Goal: Communication & Community: Ask a question

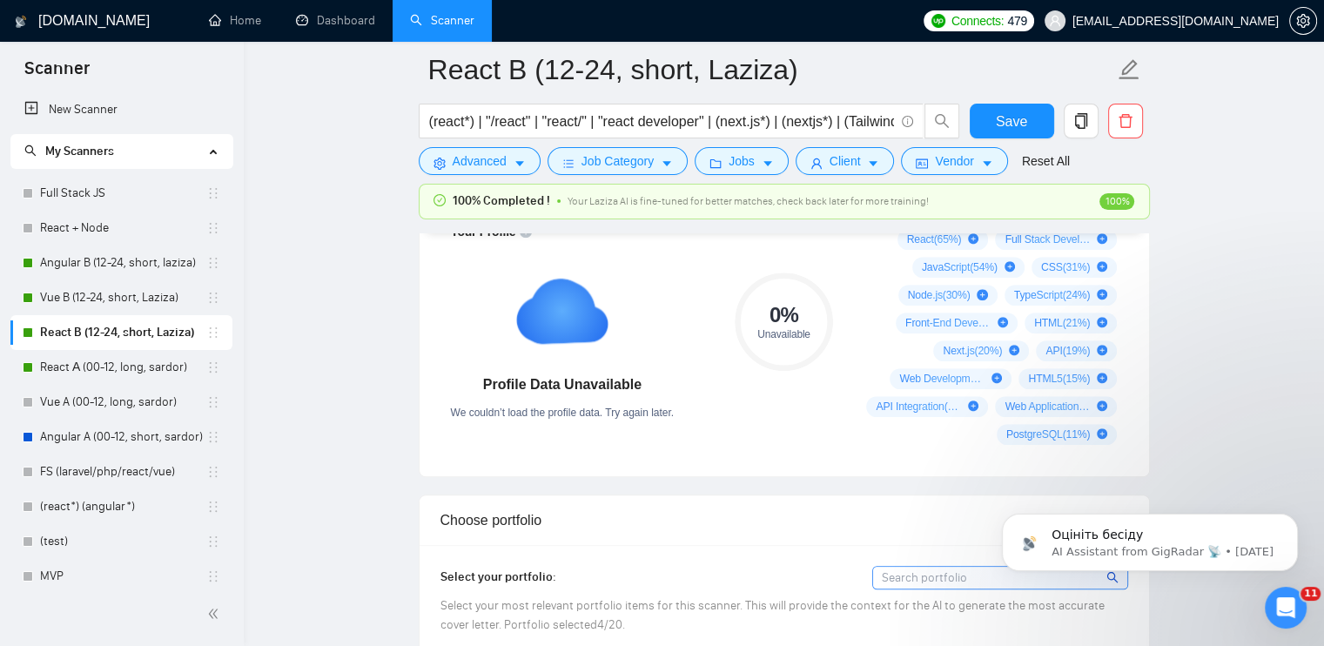
scroll to position [1219, 0]
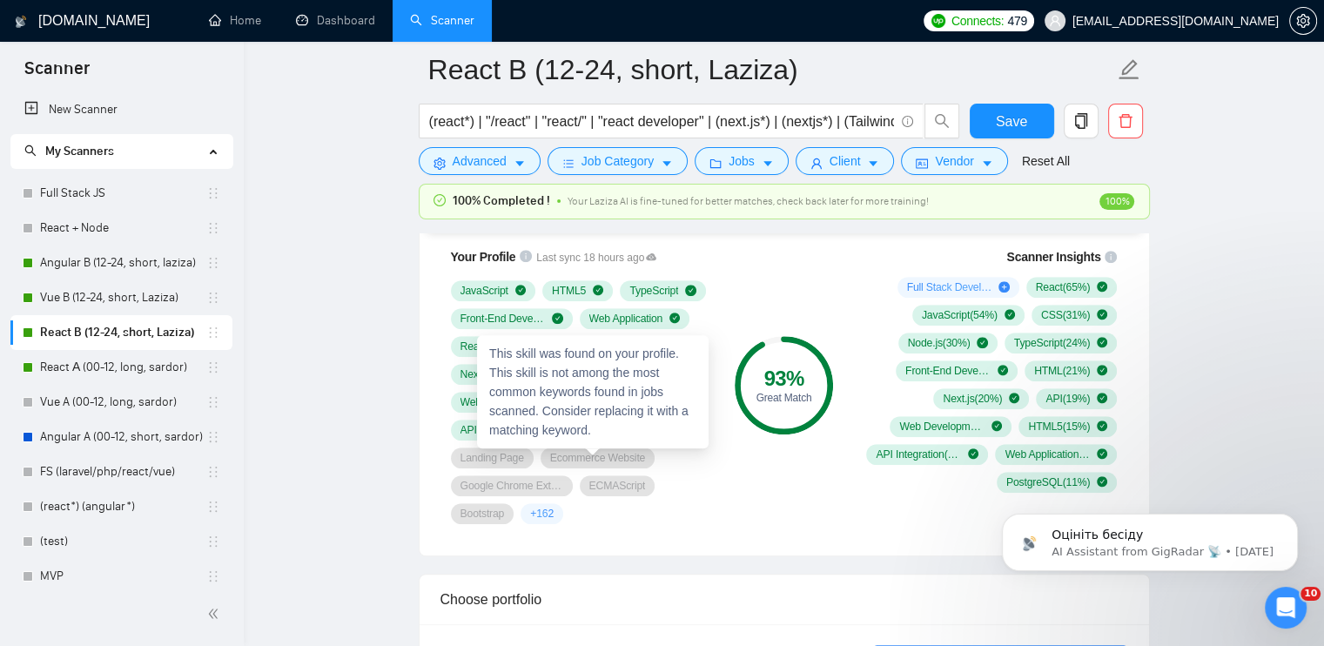
scroll to position [1045, 0]
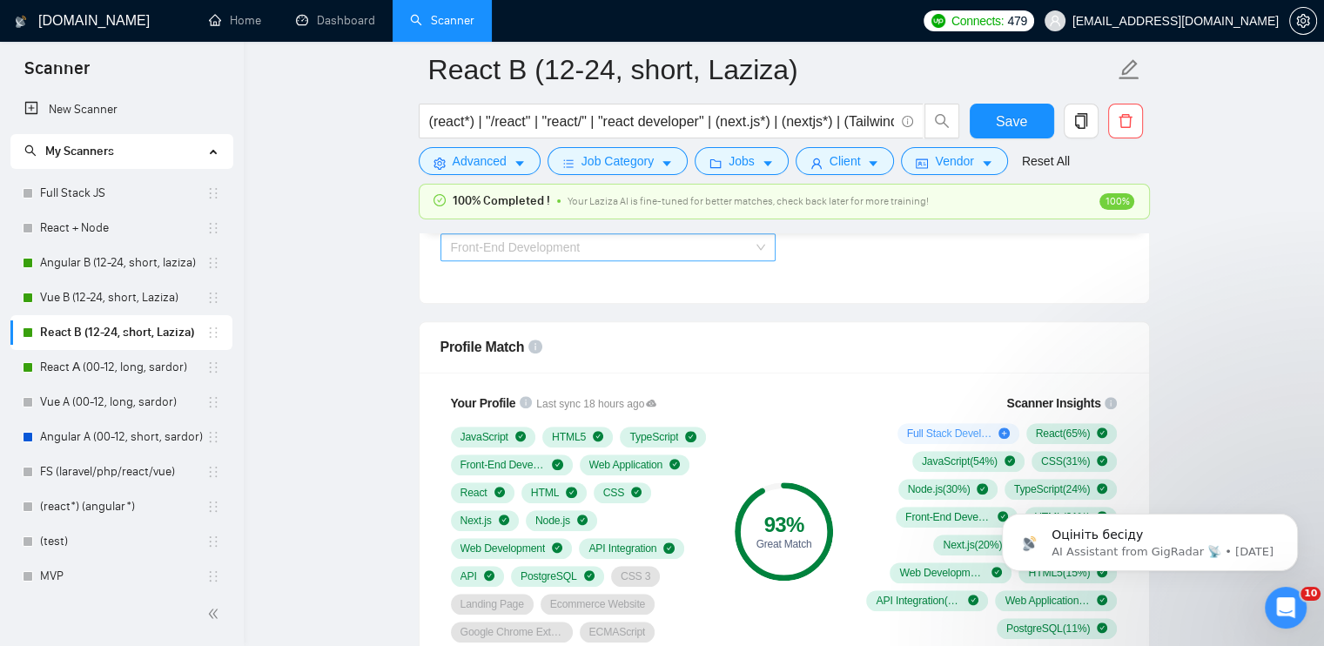
click at [535, 240] on span "Front-End Development" at bounding box center [516, 247] width 130 height 14
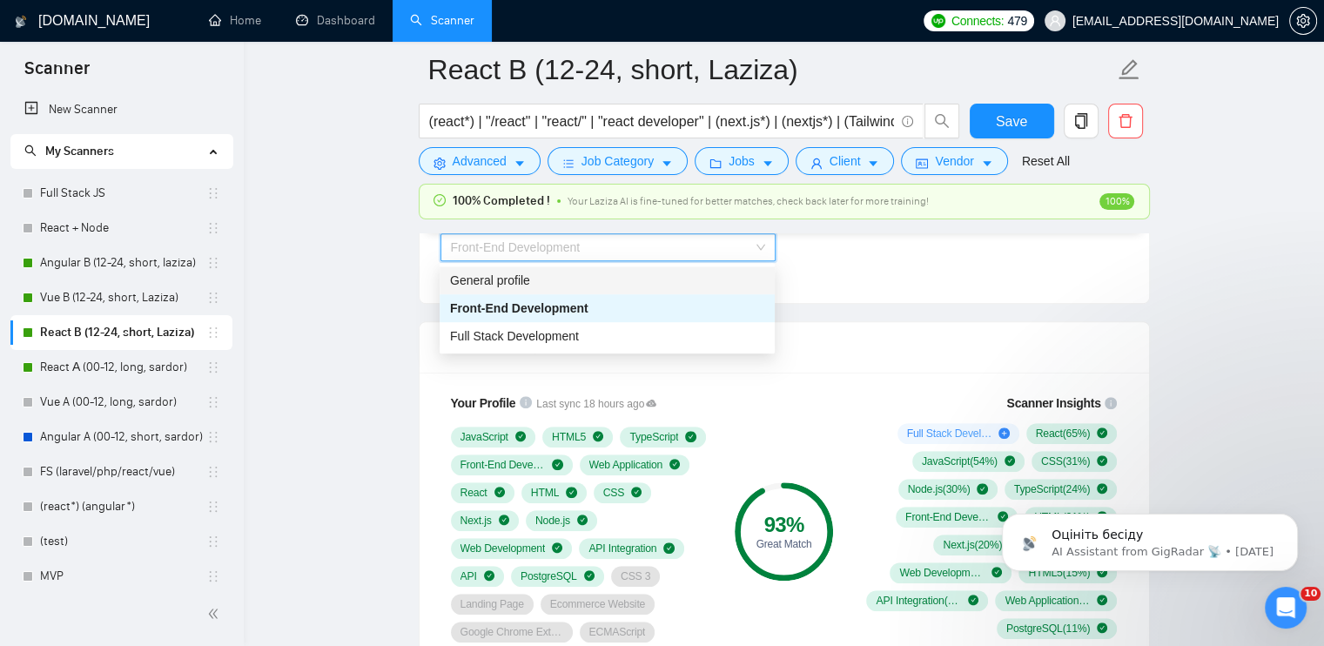
click at [546, 286] on div "General profile" at bounding box center [607, 280] width 314 height 19
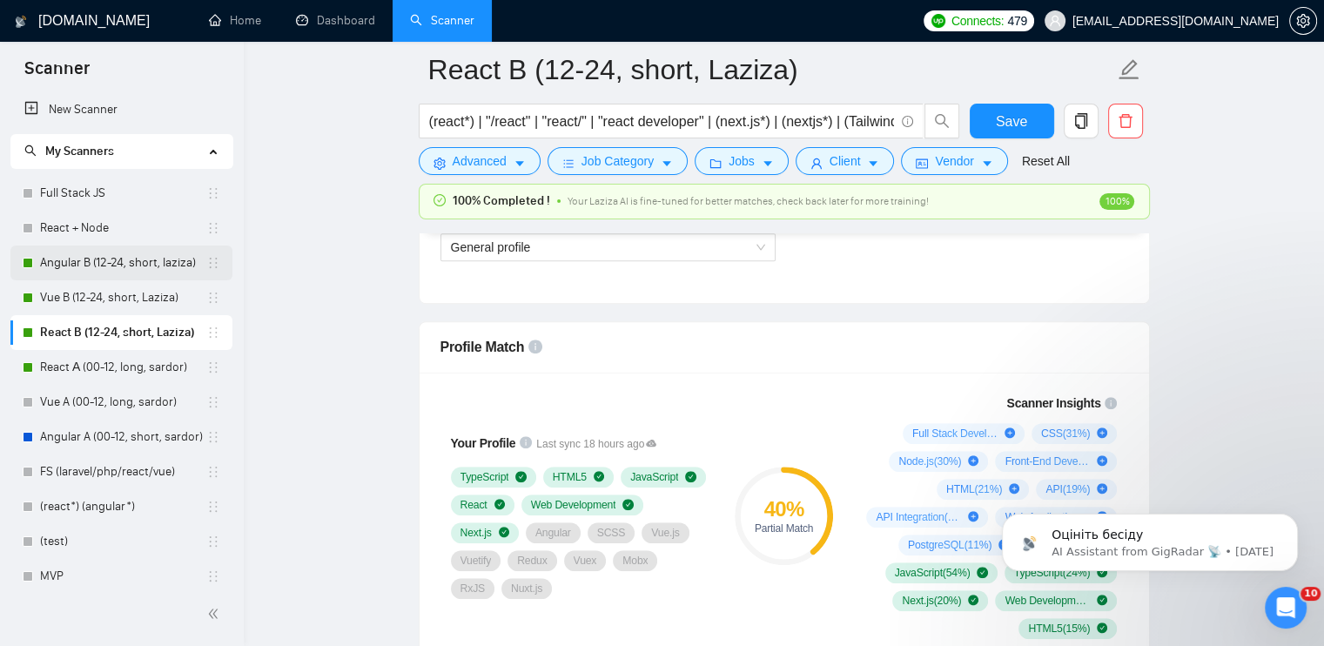
click at [78, 262] on link "Angular B (12-24, short, laziza)" at bounding box center [123, 263] width 166 height 35
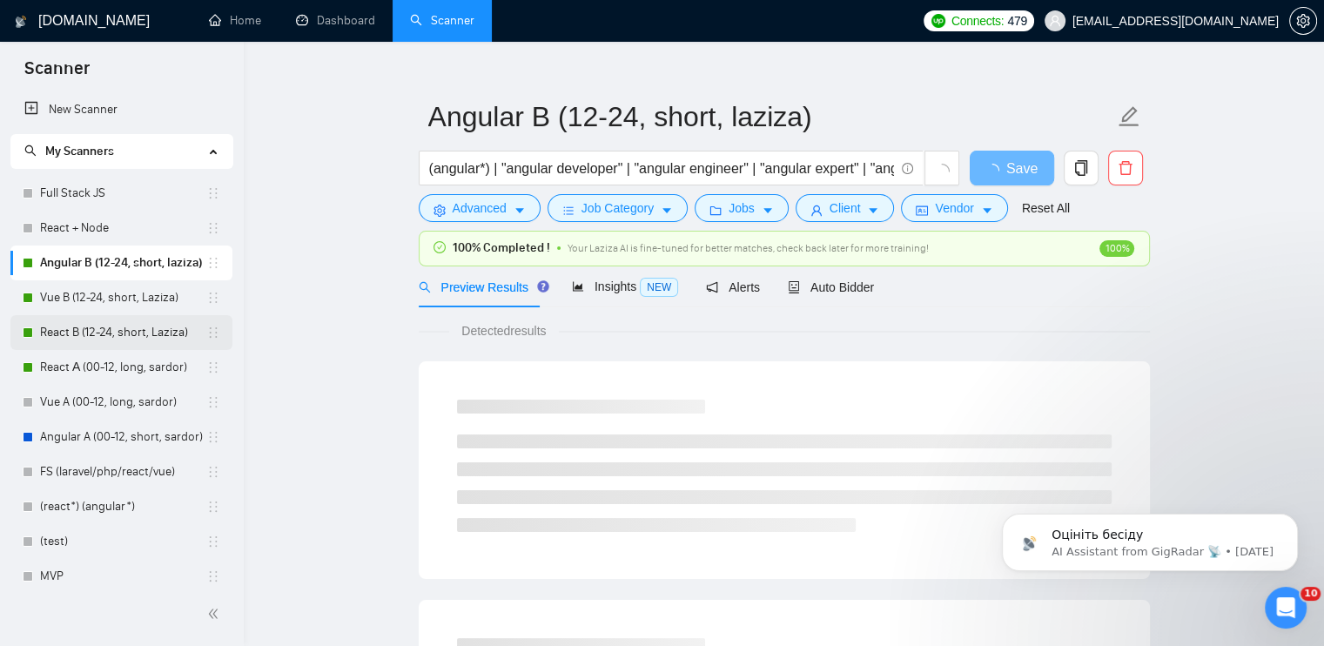
click at [85, 335] on link "React B (12-24, short, Laziza)" at bounding box center [123, 332] width 166 height 35
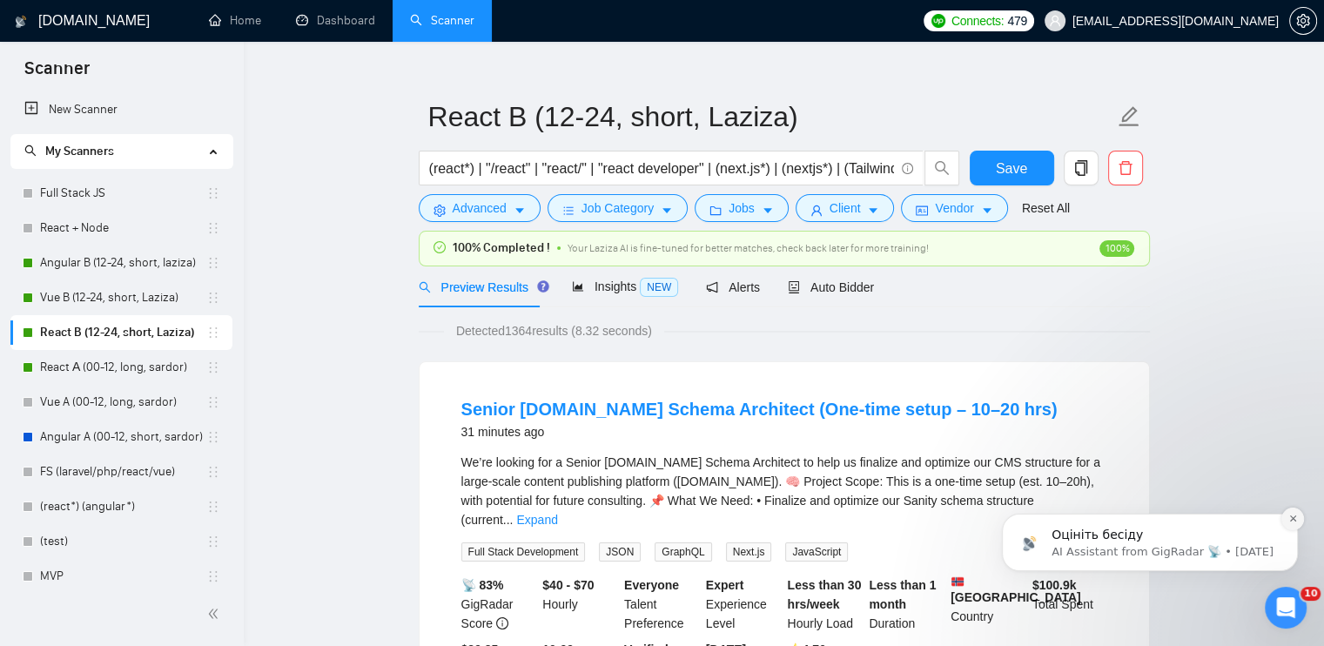
click at [1295, 516] on icon "Dismiss notification" at bounding box center [1293, 518] width 6 height 6
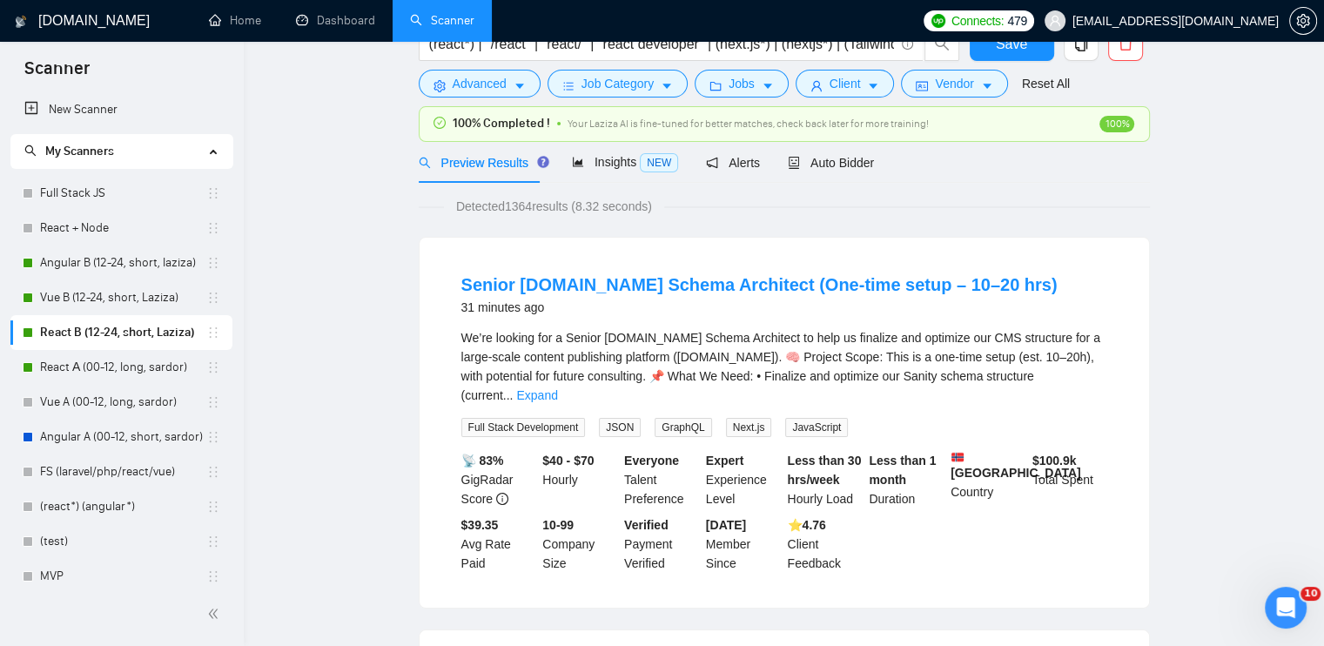
scroll to position [24, 0]
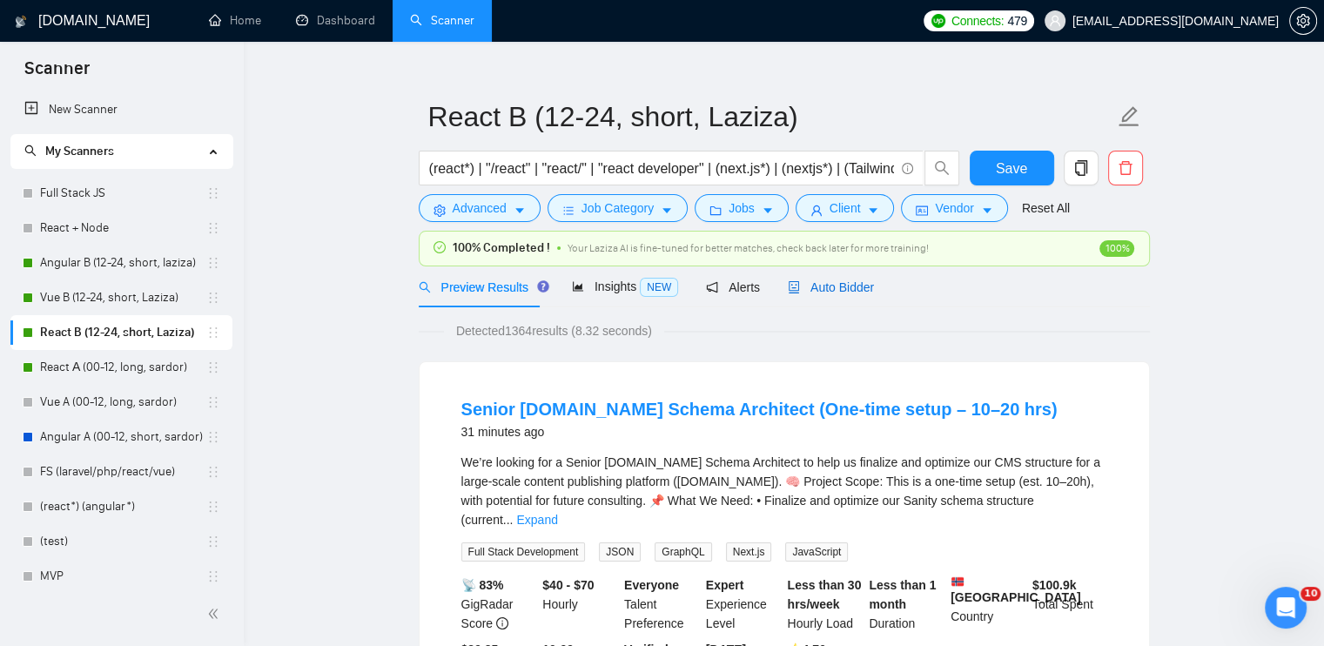
click at [807, 294] on div "Auto Bidder" at bounding box center [831, 287] width 86 height 19
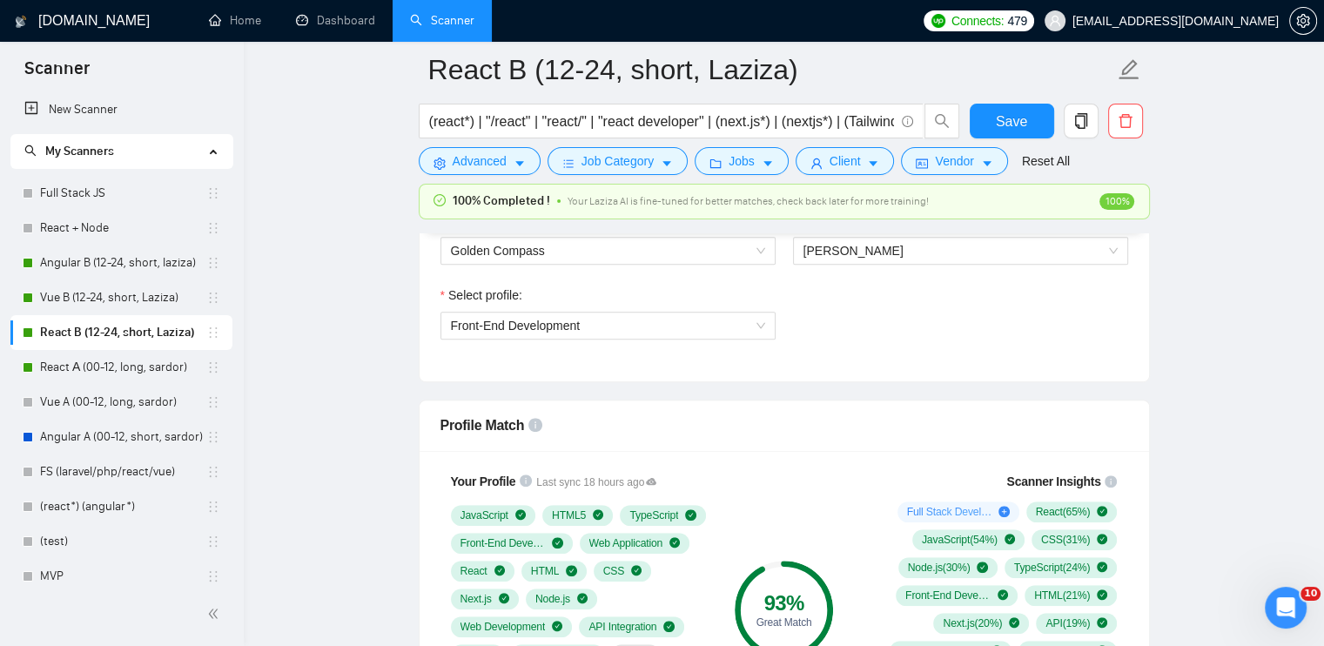
scroll to position [914, 0]
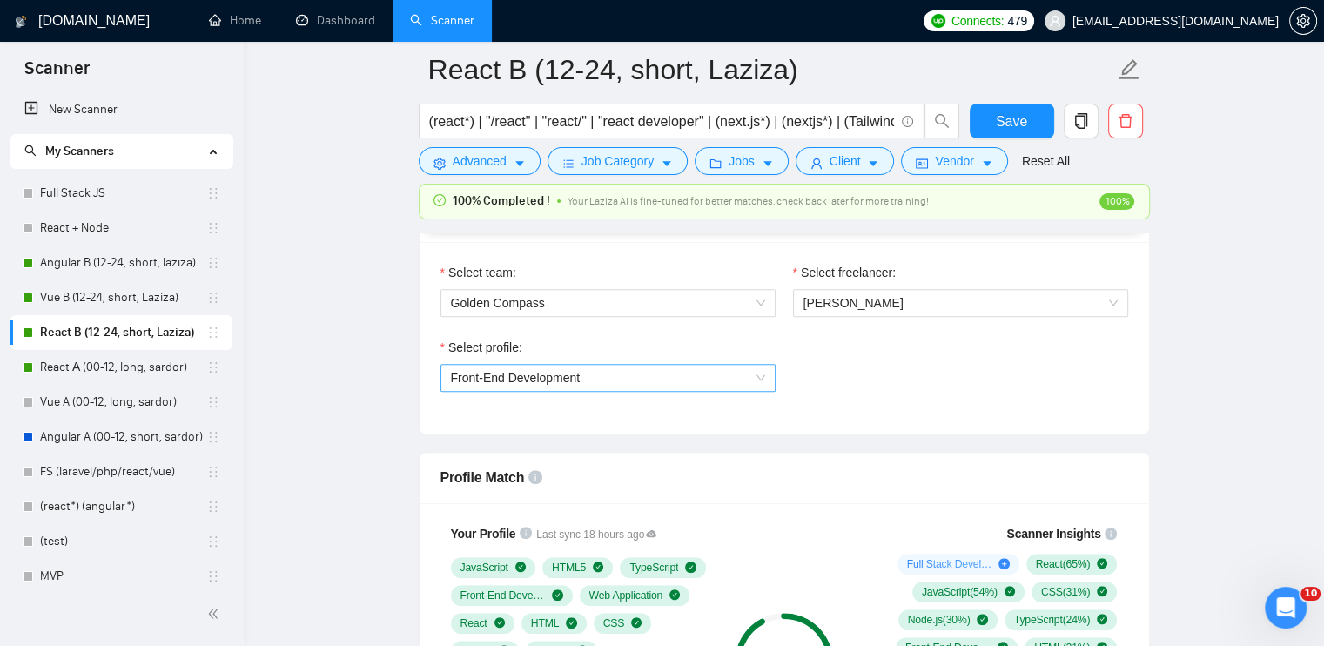
click at [538, 379] on span "Front-End Development" at bounding box center [516, 378] width 130 height 14
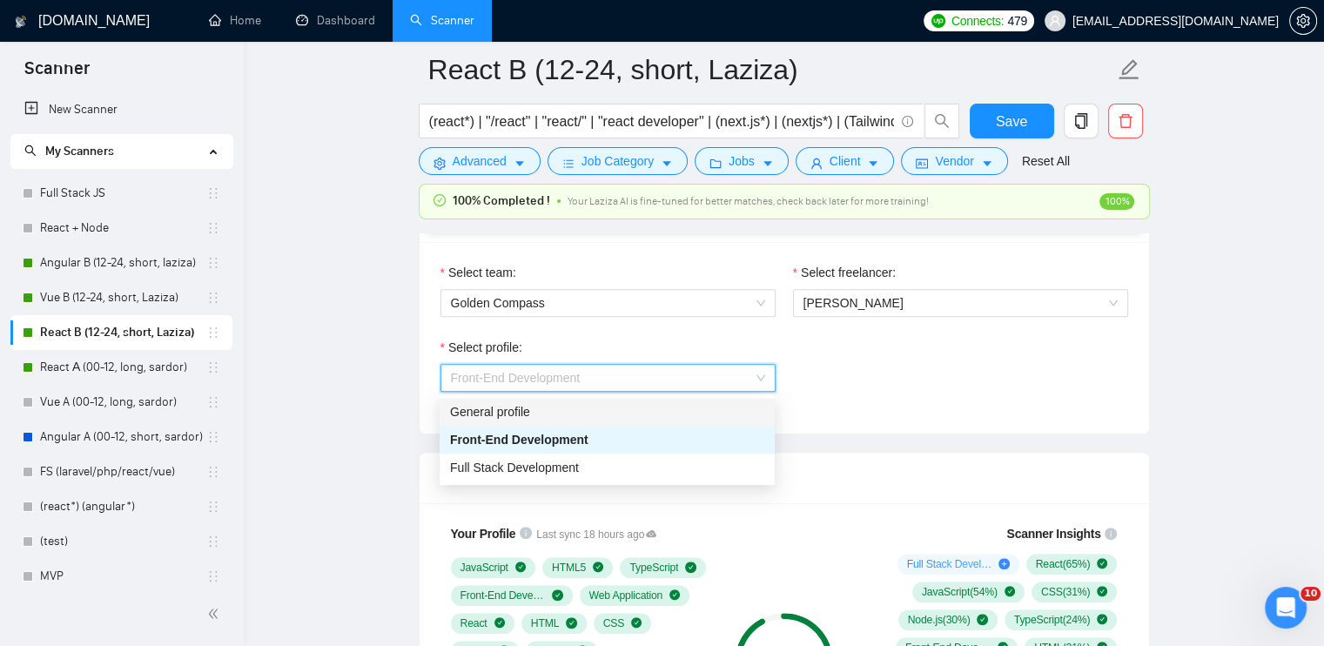
click at [533, 402] on div "General profile" at bounding box center [607, 411] width 314 height 19
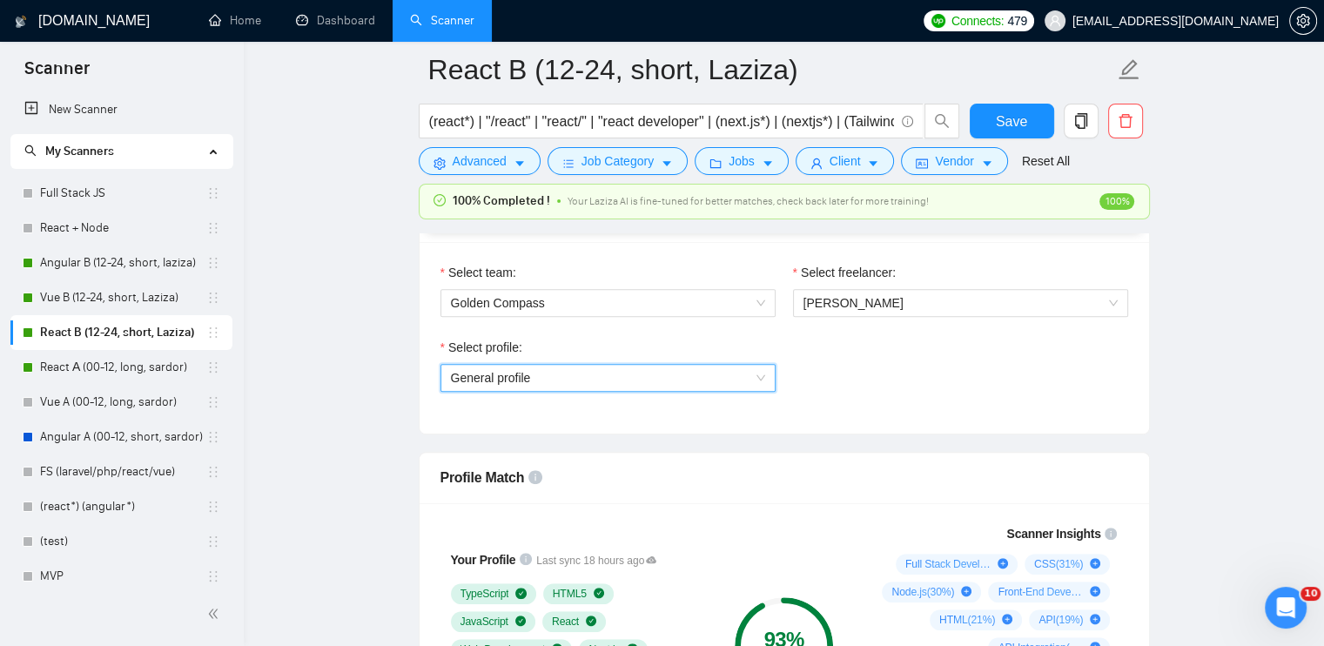
scroll to position [1088, 0]
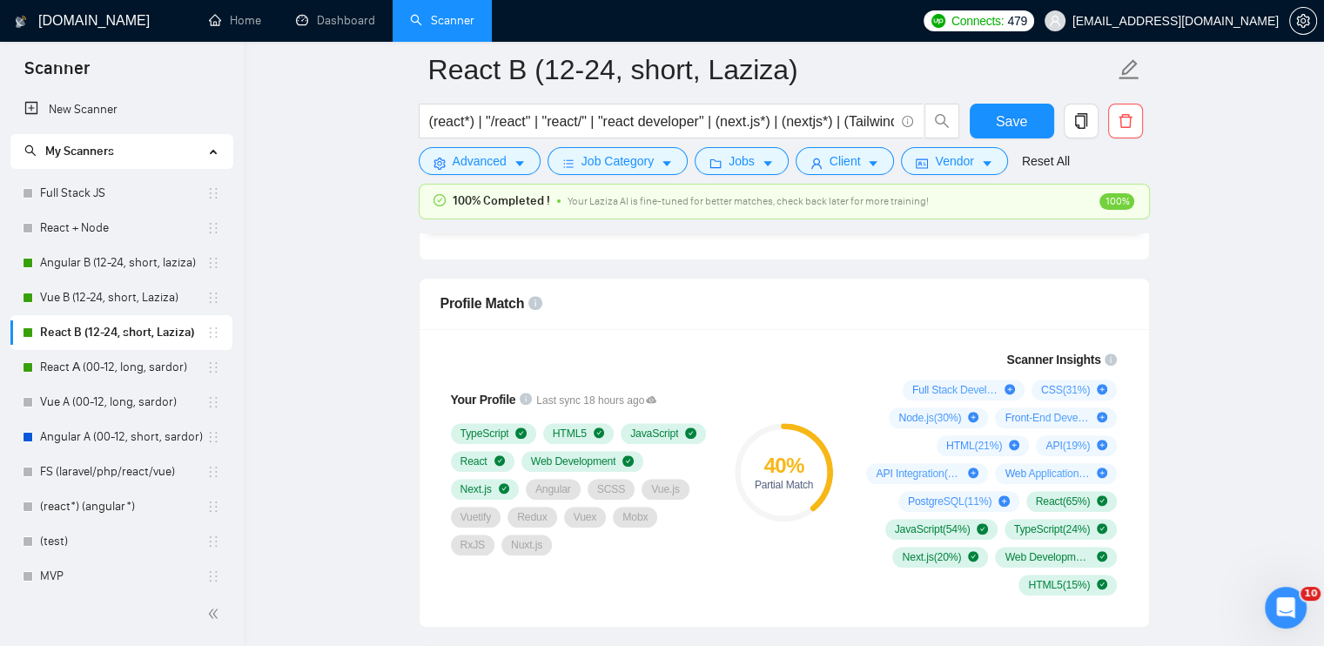
click at [1283, 612] on icon "Open Intercom Messenger" at bounding box center [1286, 608] width 29 height 29
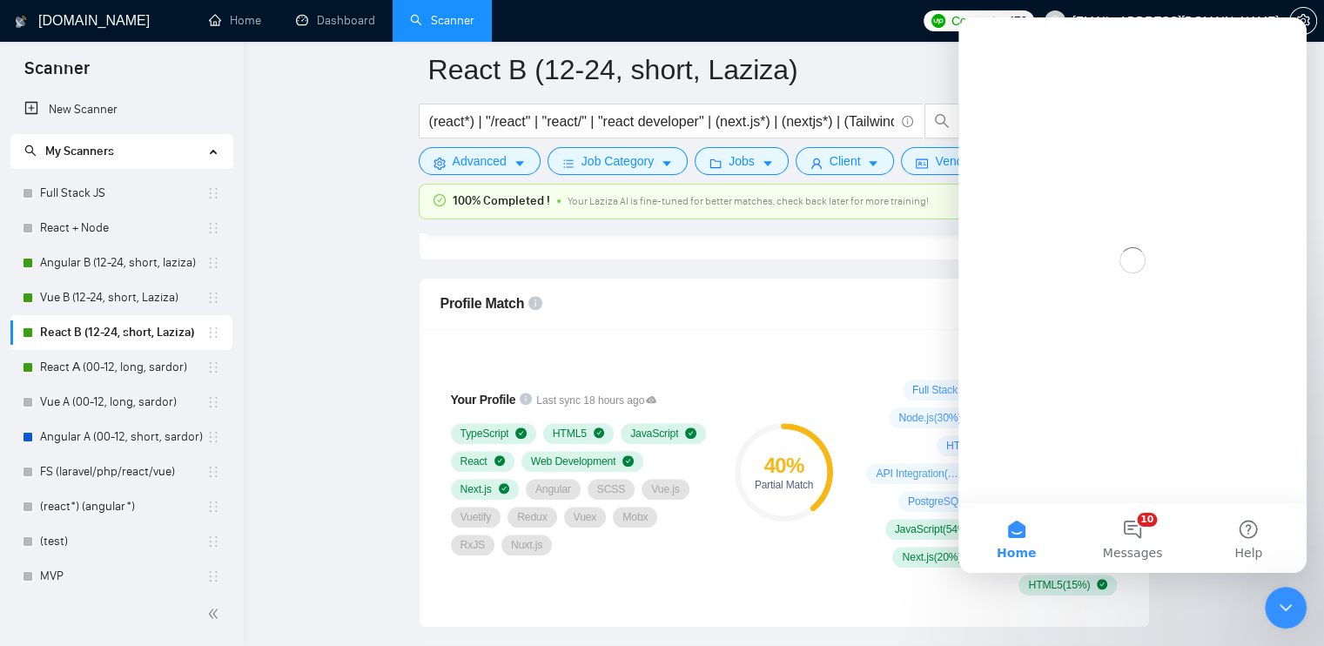
scroll to position [0, 0]
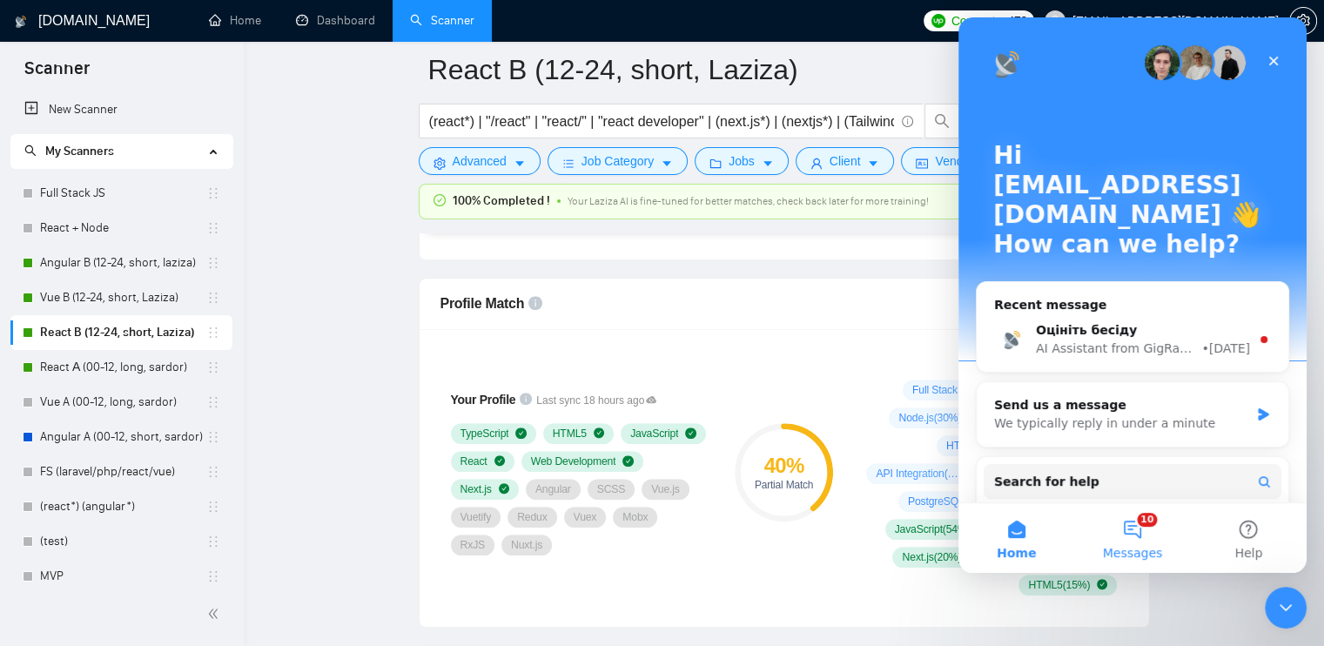
click at [1129, 548] on span "Messages" at bounding box center [1133, 553] width 60 height 12
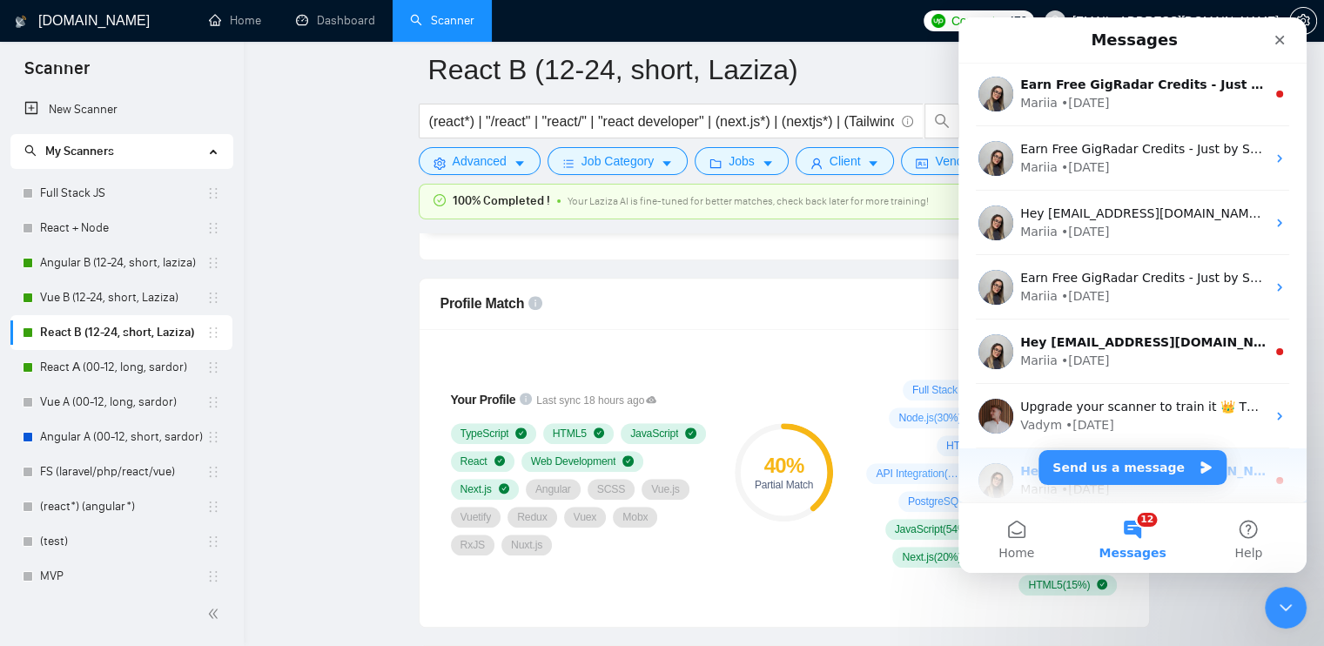
scroll to position [884, 0]
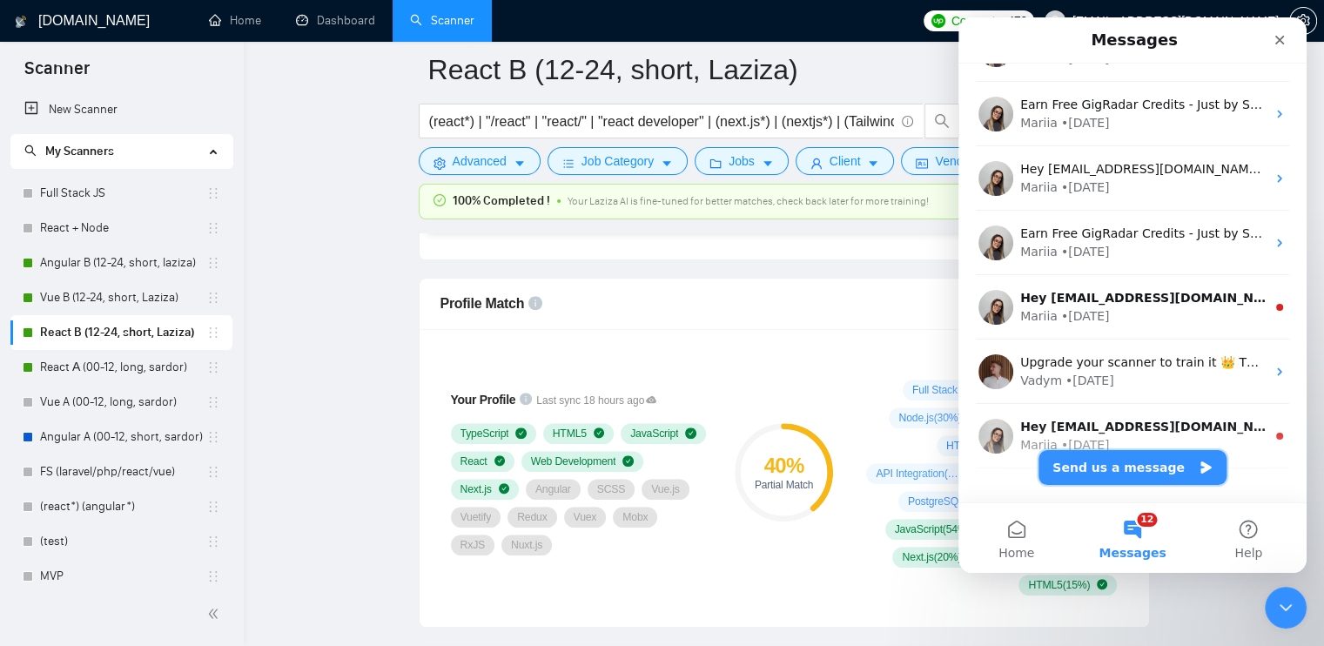
click at [1108, 469] on button "Send us a message" at bounding box center [1133, 467] width 188 height 35
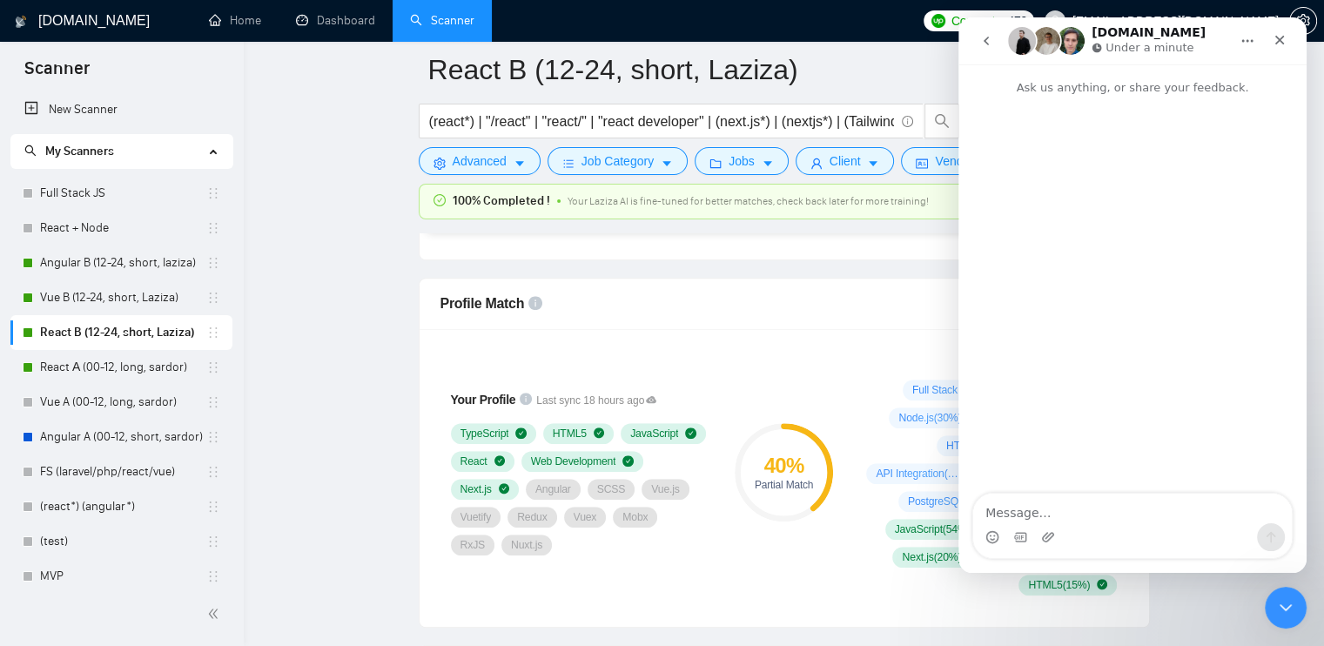
click at [1084, 508] on textarea "Message…" at bounding box center [1133, 509] width 319 height 30
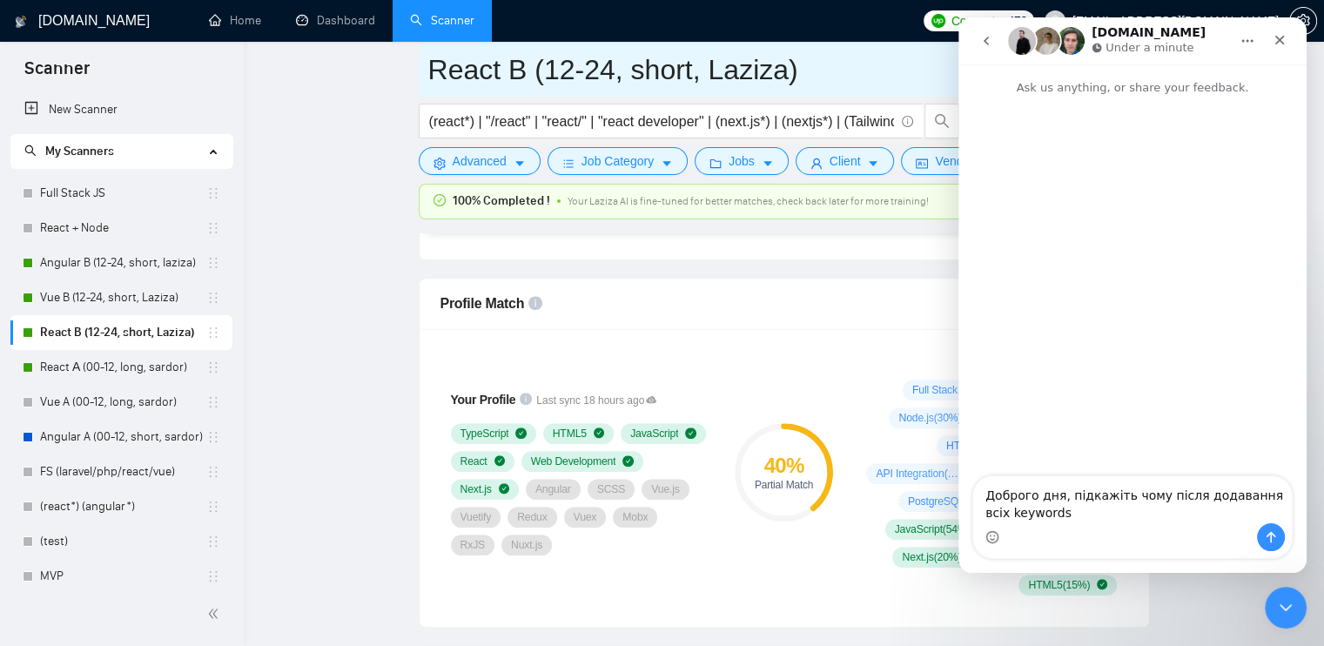
drag, startPoint x: 125, startPoint y: 490, endPoint x: 923, endPoint y: 64, distance: 904.2
click at [923, 64] on input "React B (12-24, short, Laziza)" at bounding box center [771, 70] width 686 height 44
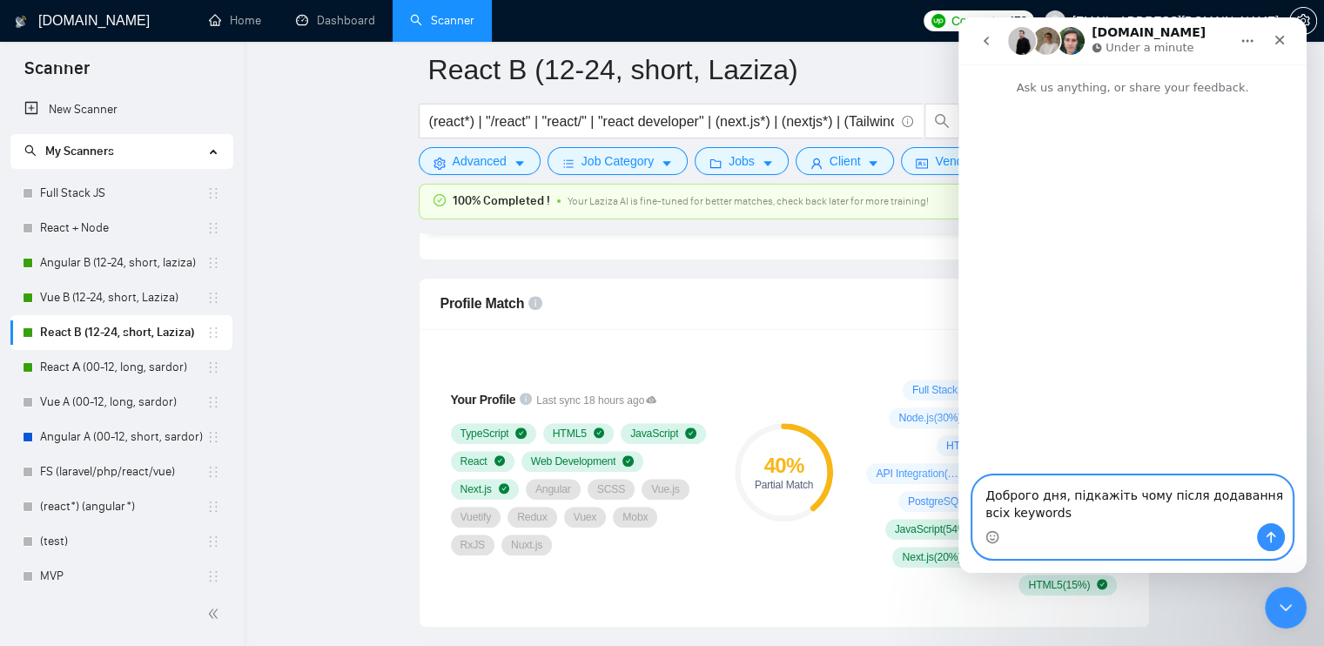
click at [1080, 509] on textarea "Доброго дня, підкажіть чому після додавання всіх keywords" at bounding box center [1133, 499] width 319 height 47
drag, startPoint x: 1267, startPoint y: 499, endPoint x: 1282, endPoint y: 526, distance: 30.8
click at [1268, 504] on textarea "Доброго дня, підкажіть чому після додавання всіх keywords" at bounding box center [1133, 499] width 319 height 47
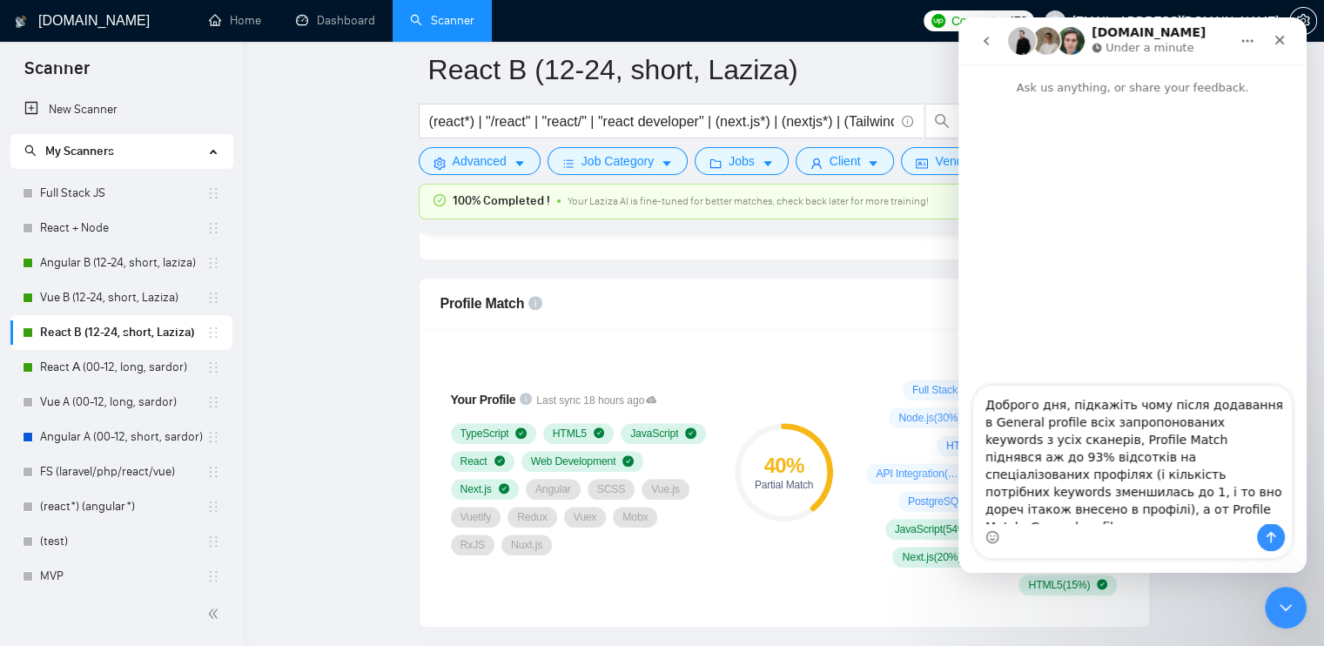
drag, startPoint x: 324, startPoint y: 509, endPoint x: 746, endPoint y: 267, distance: 486.8
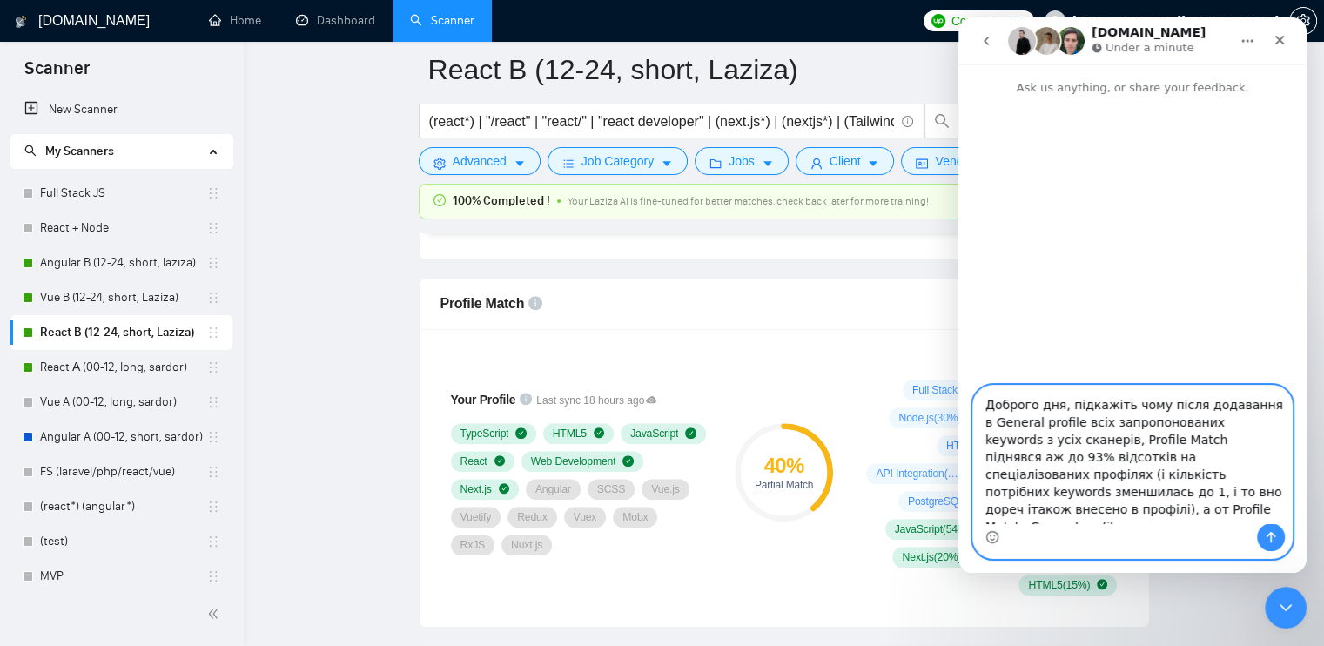
drag, startPoint x: 1196, startPoint y: 511, endPoint x: 1210, endPoint y: 534, distance: 26.6
click at [1196, 510] on textarea "Доброго дня, підкажіть чому після додавання в General profile всіх запропонован…" at bounding box center [1133, 455] width 319 height 138
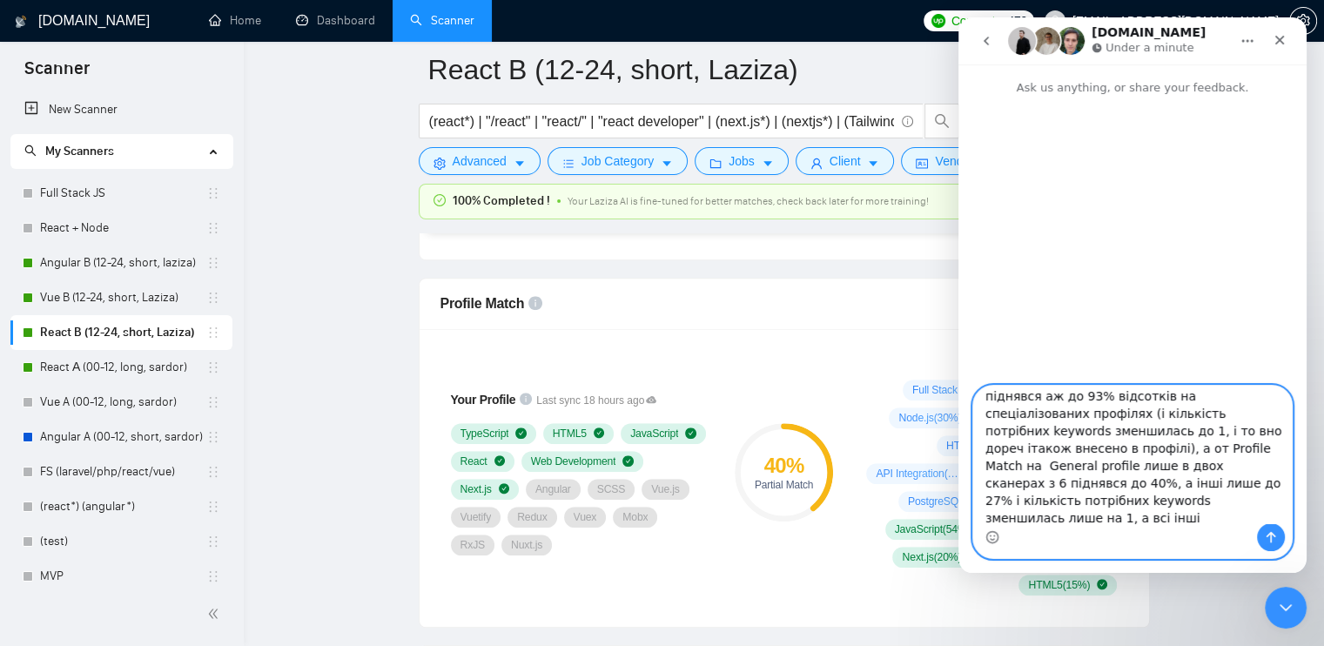
scroll to position [66, 0]
click at [1167, 426] on textarea "Доброго дня, підкажіть чому після додавання в General profile всіх запропонован…" at bounding box center [1133, 455] width 319 height 138
click at [1126, 495] on textarea "Доброго дня, підкажіть чому після додавання в General profile всіх запропонован…" at bounding box center [1133, 455] width 319 height 138
type textarea "Доброго дня, підкажіть чому після додавання в General profile всіх запропонован…"
click at [1268, 542] on icon "Send a message…" at bounding box center [1271, 537] width 14 height 14
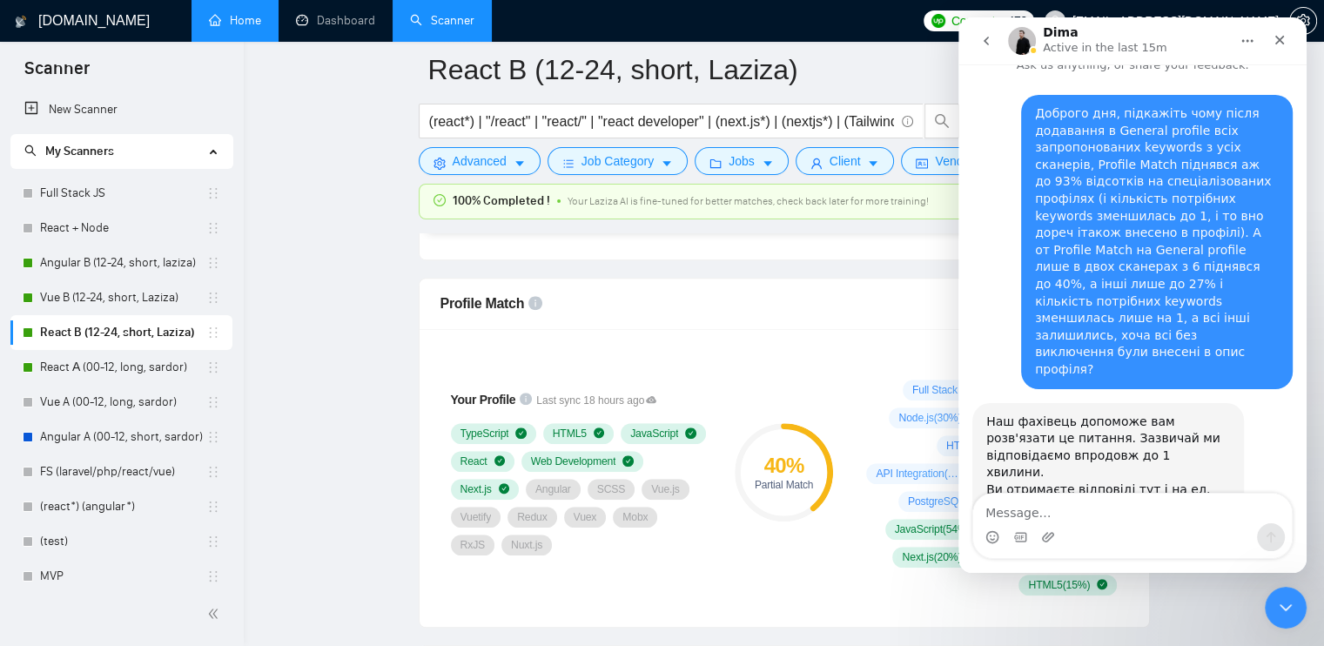
scroll to position [165, 0]
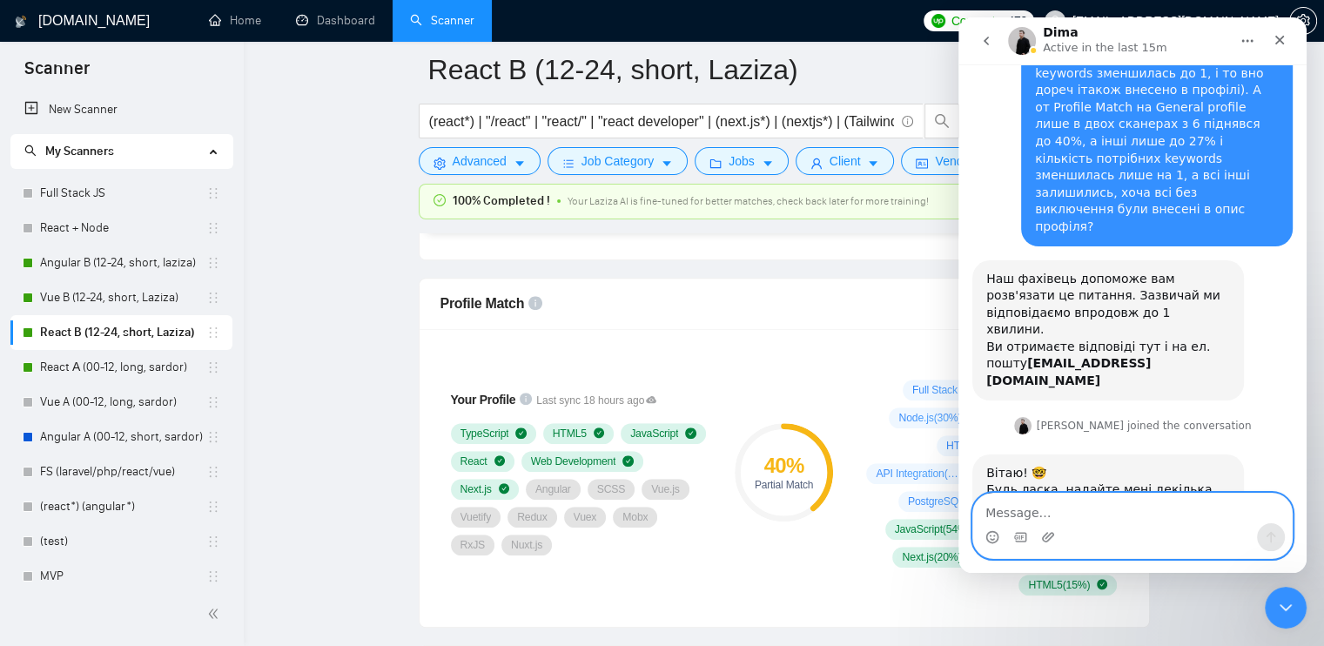
click at [1047, 501] on textarea "Message…" at bounding box center [1133, 509] width 319 height 30
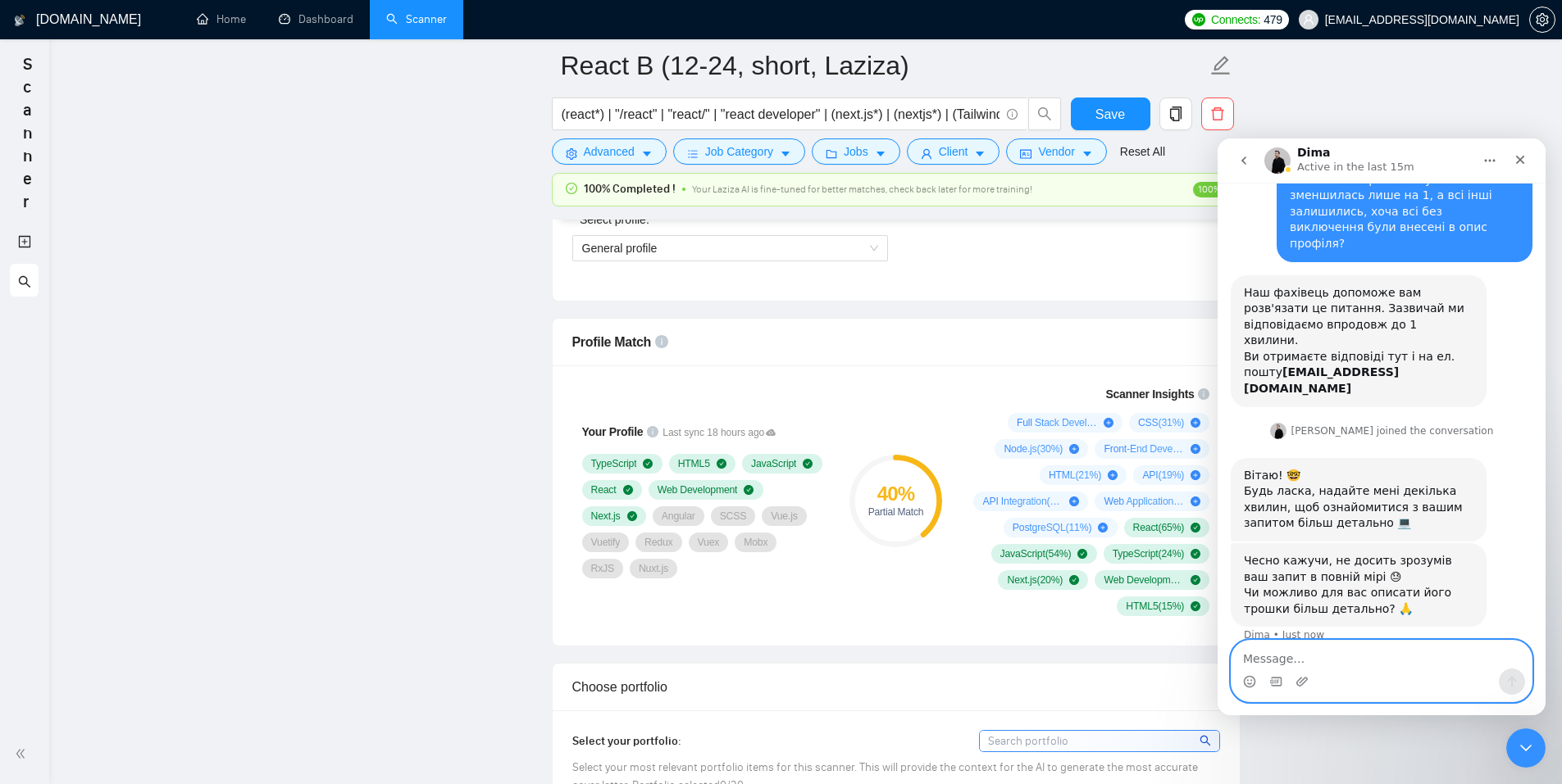
scroll to position [187, 0]
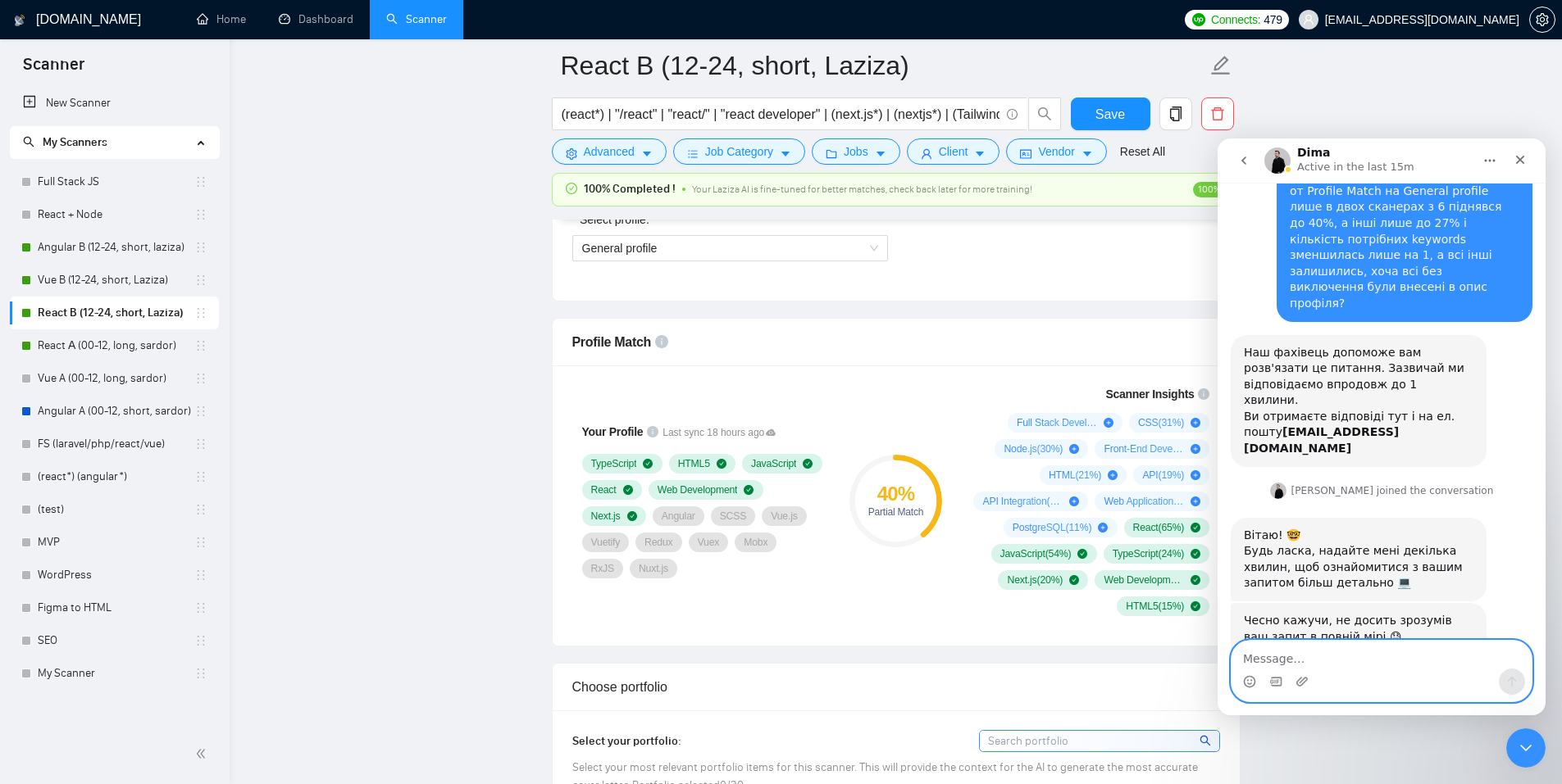
click at [1247, 607] on textarea "Message…" at bounding box center [1381, 655] width 300 height 28
type textarea "Вітаю [PERSON_NAME]!"
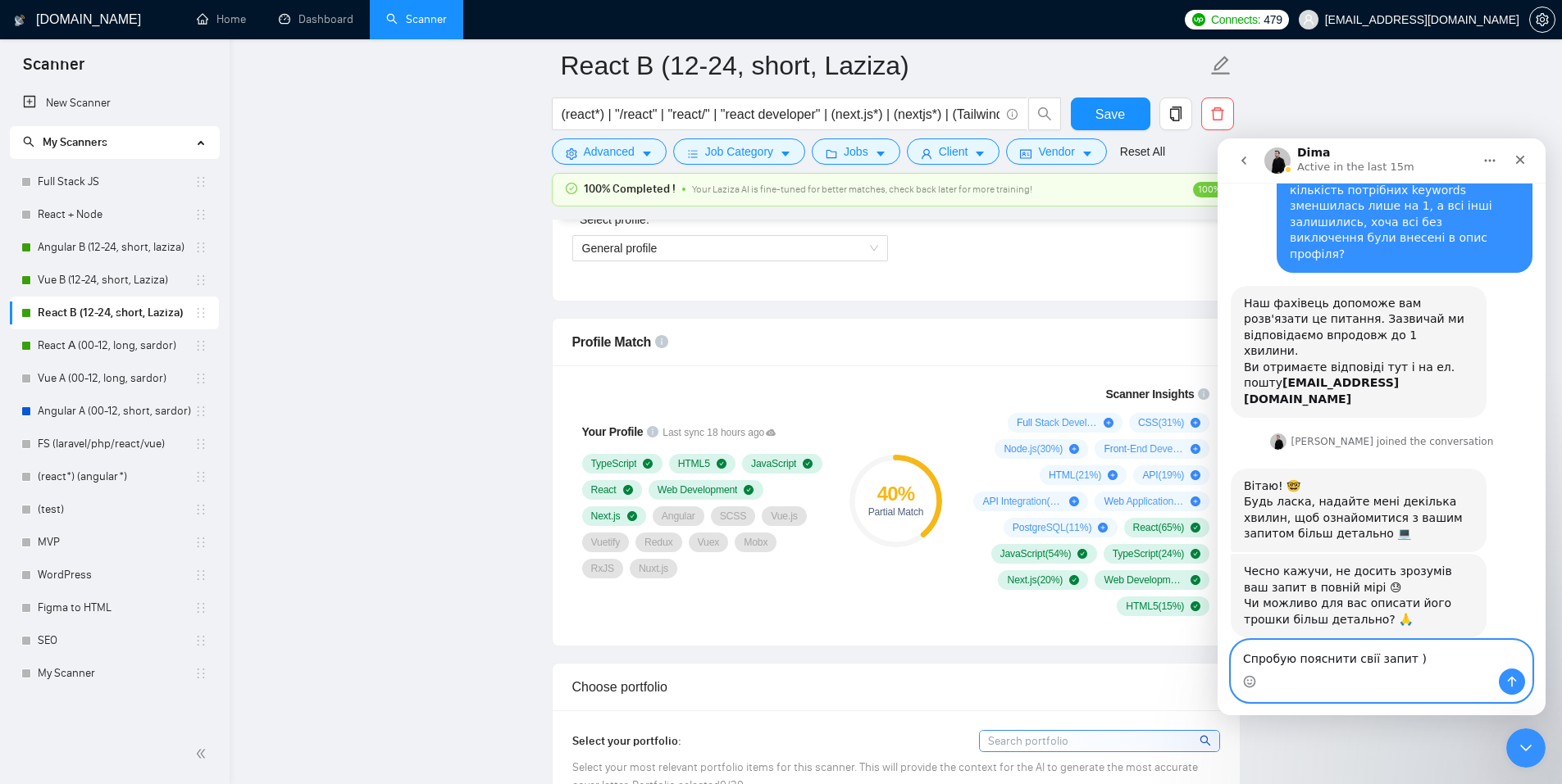
type textarea "Спробую пояснити свії запит ))"
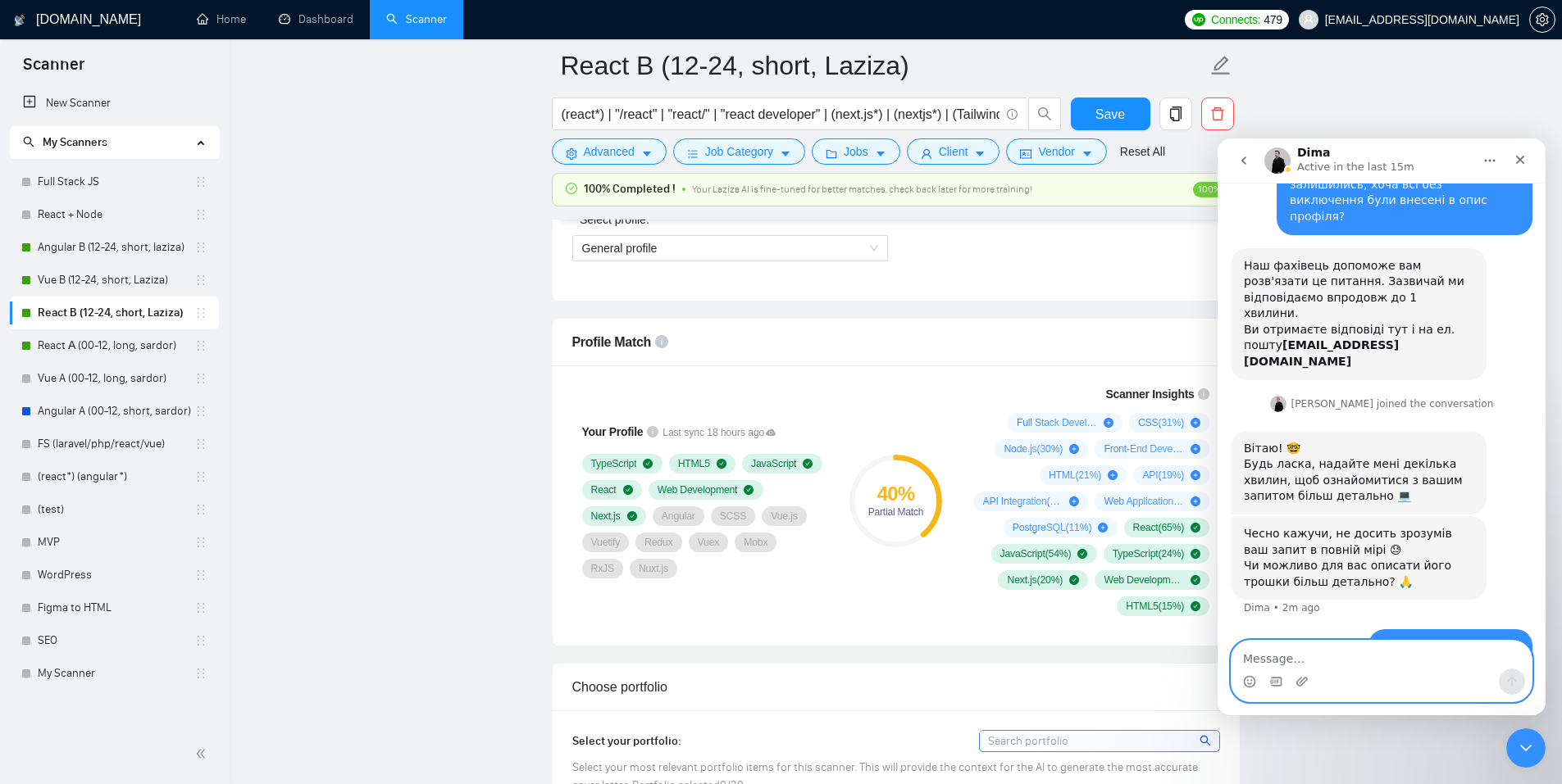
click at [1247, 607] on textarea "Message…" at bounding box center [1381, 655] width 300 height 28
type textarea "Ц"
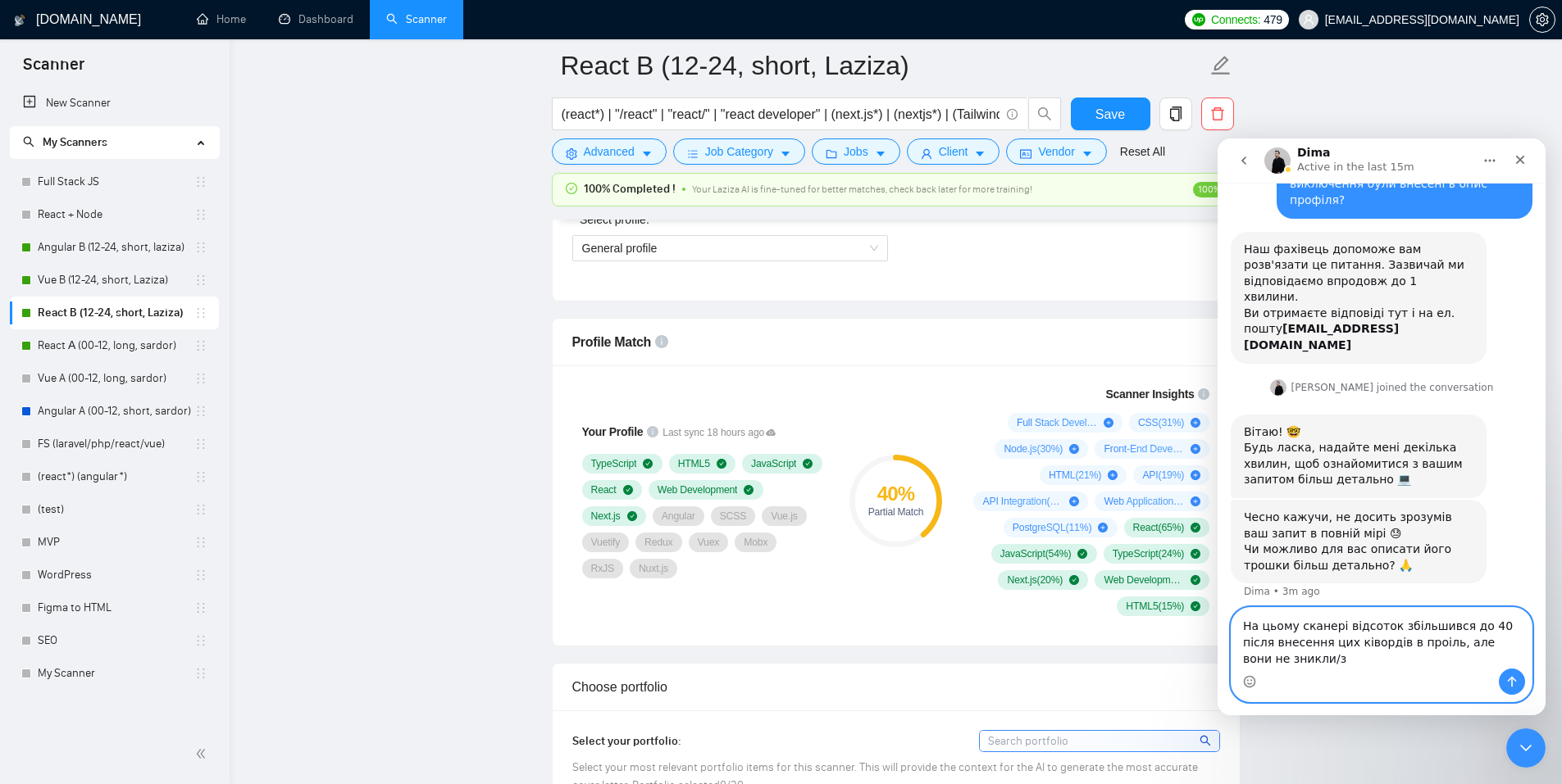
scroll to position [308, 0]
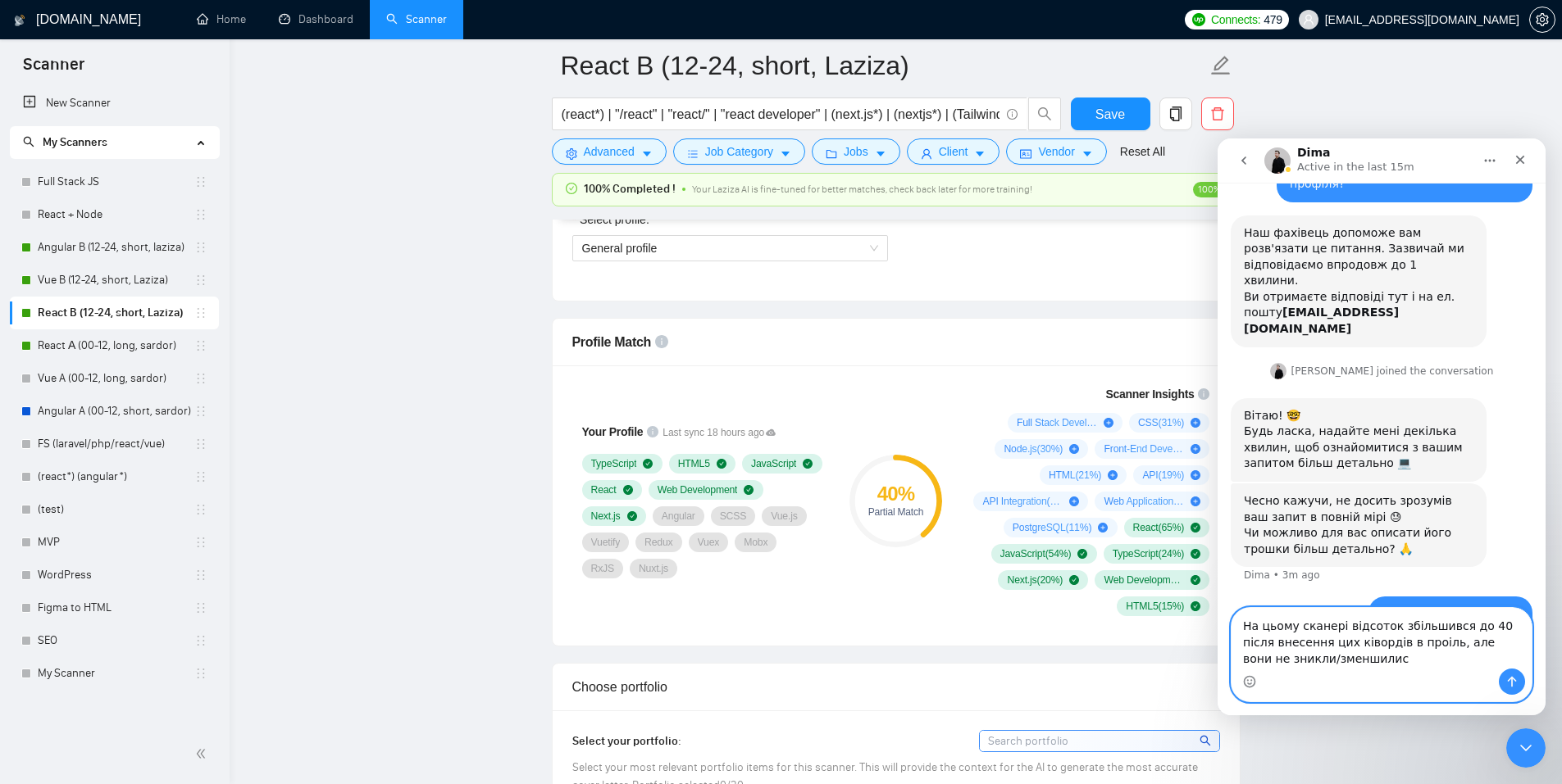
type textarea "На цьому сканері відсоток збільшився до 40 після внесення цих ківордів в проіль…"
paste textarea "Message…"
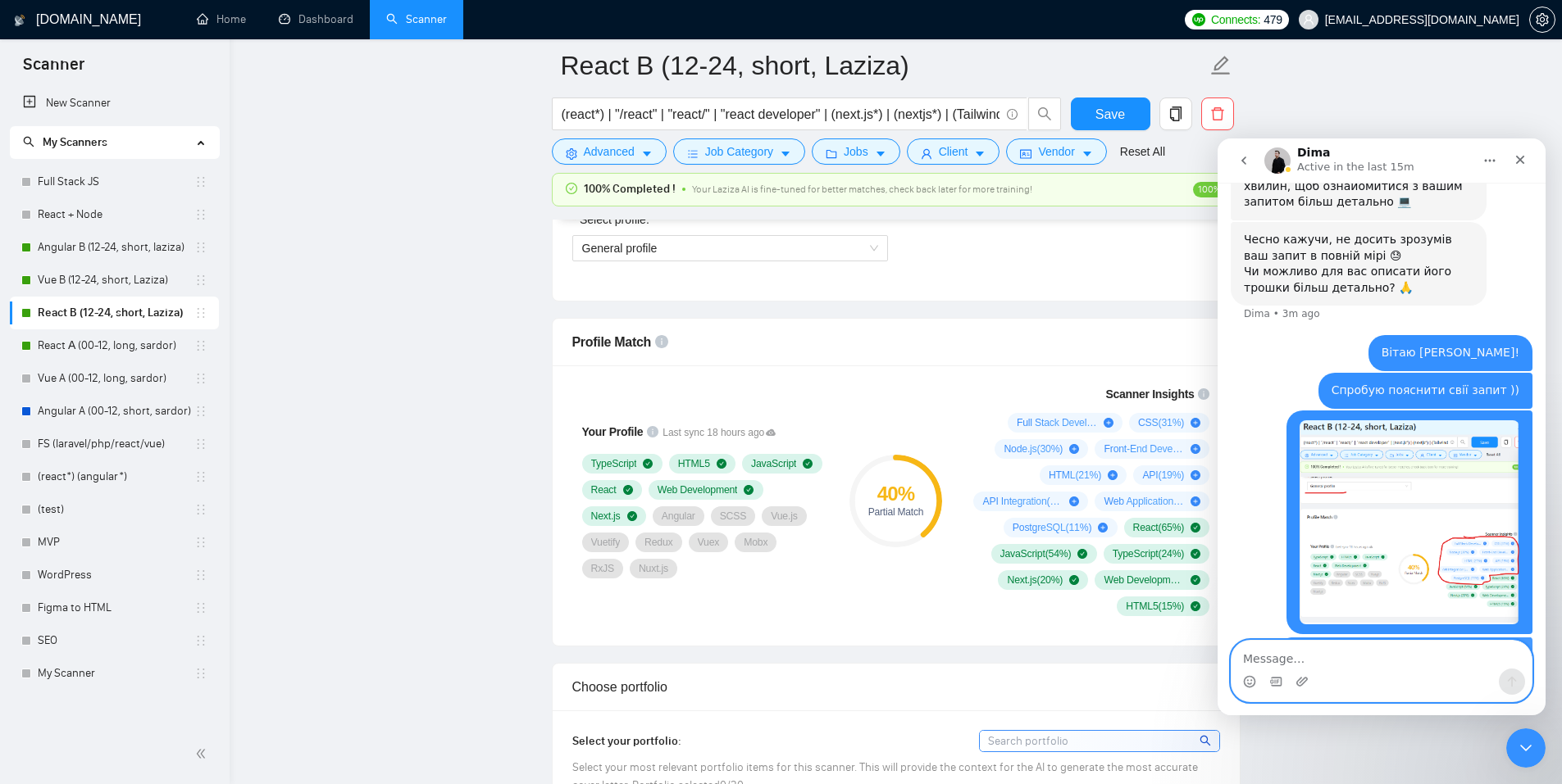
scroll to position [569, 0]
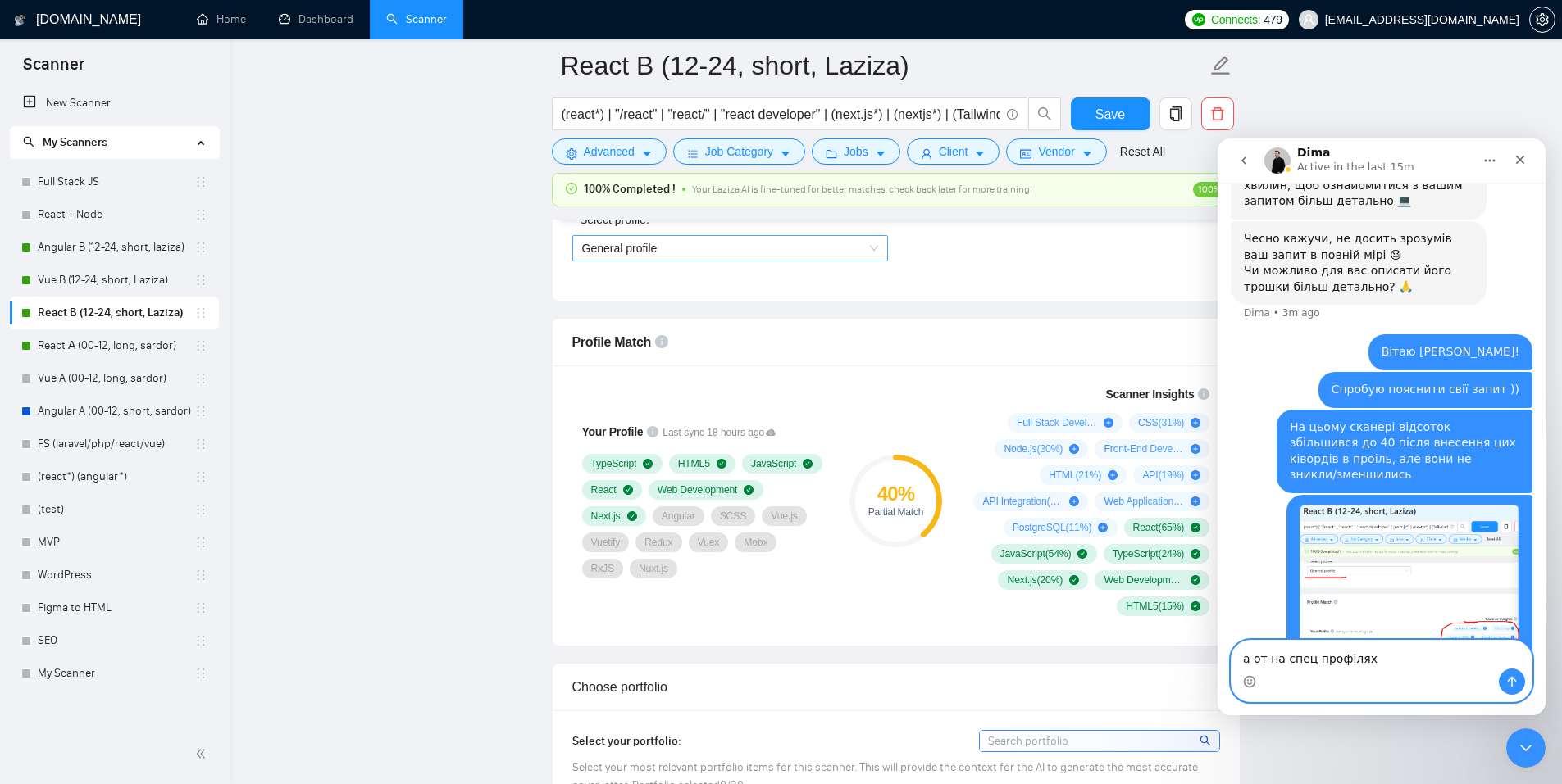
click at [668, 257] on span "General profile" at bounding box center [730, 248] width 296 height 24
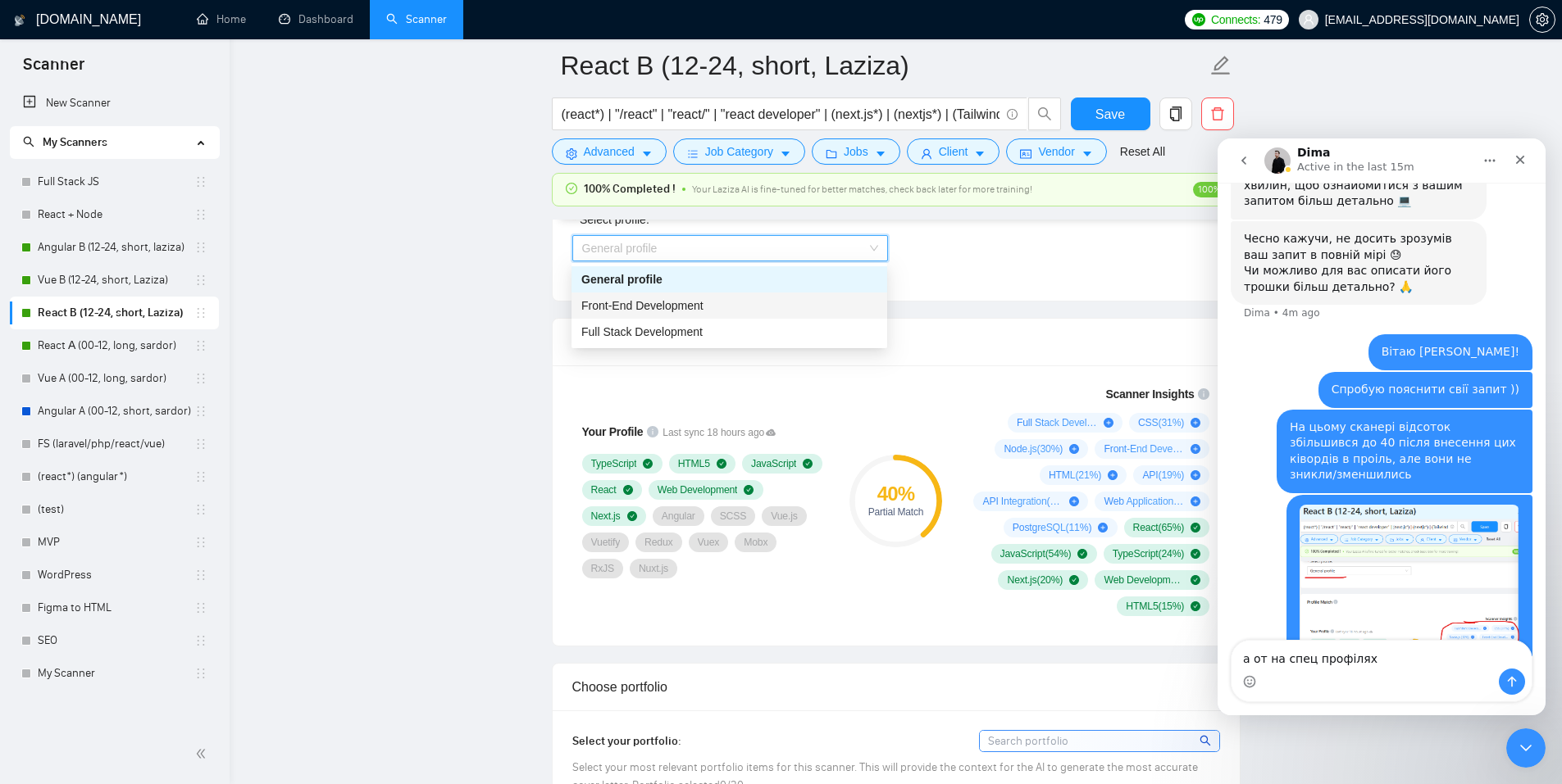
click at [651, 301] on span "Front-End Development" at bounding box center [642, 306] width 122 height 13
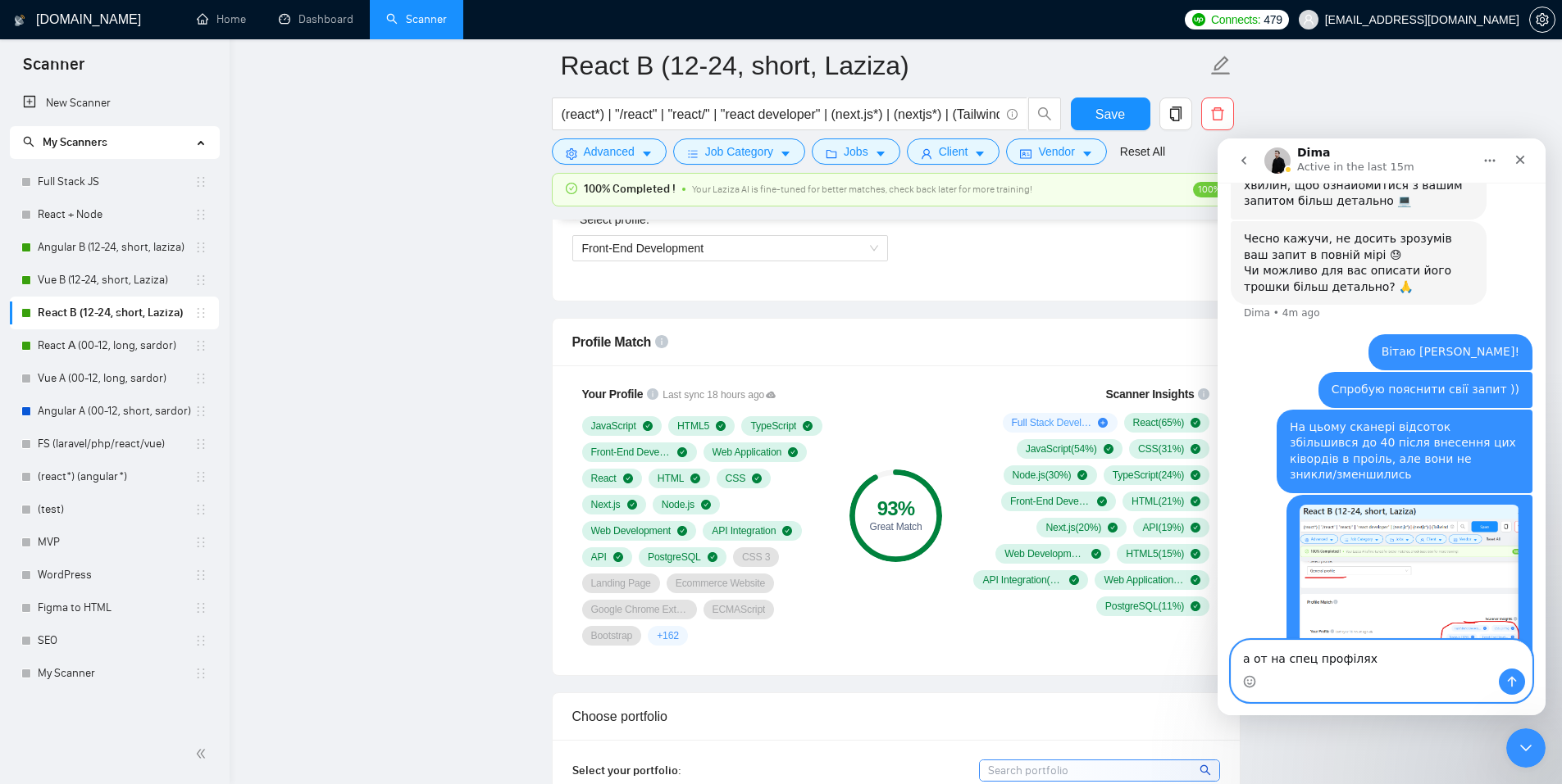
click at [1247, 607] on textarea "а от на спец профілях" at bounding box center [1381, 655] width 300 height 28
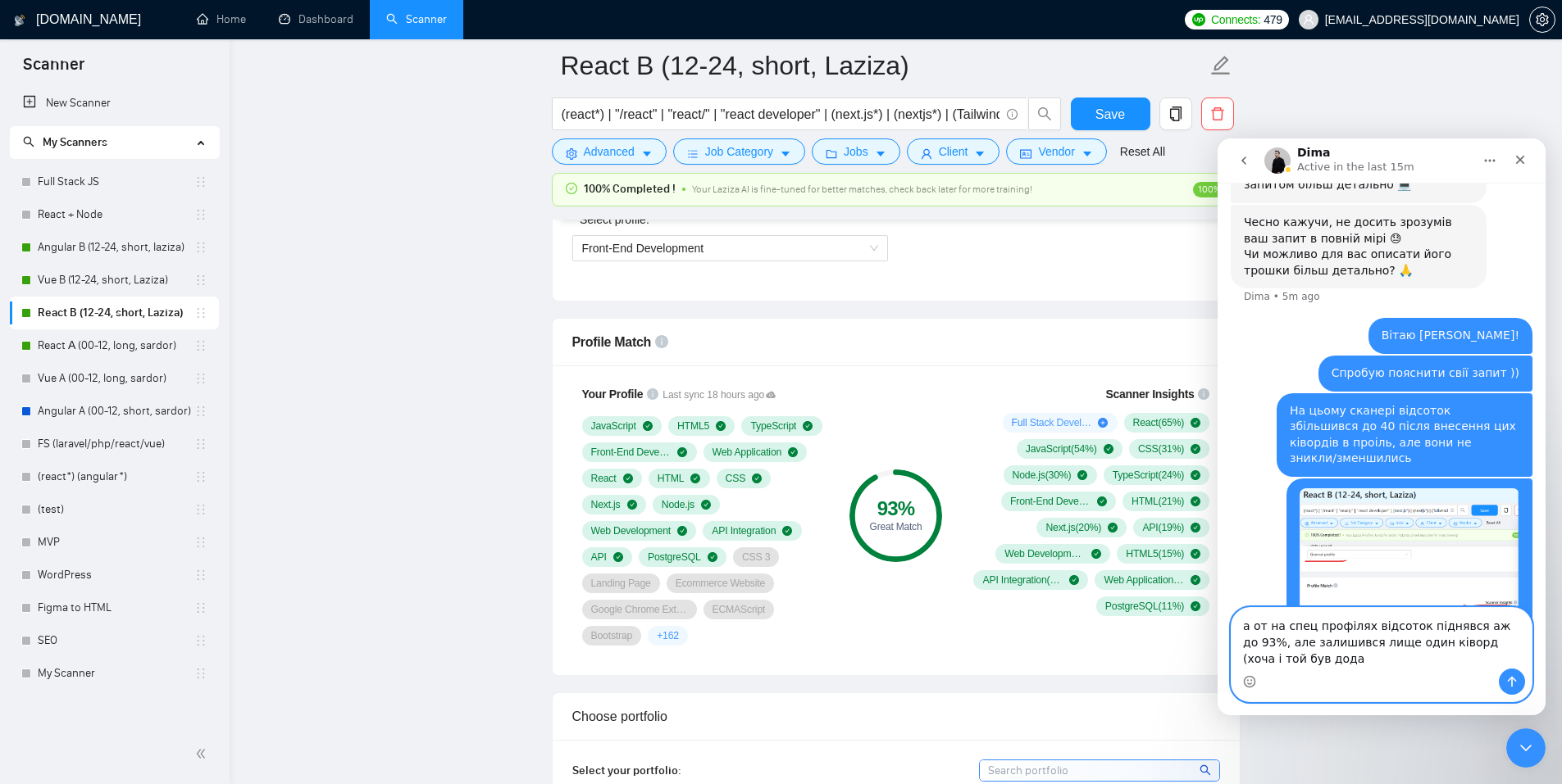
scroll to position [602, 0]
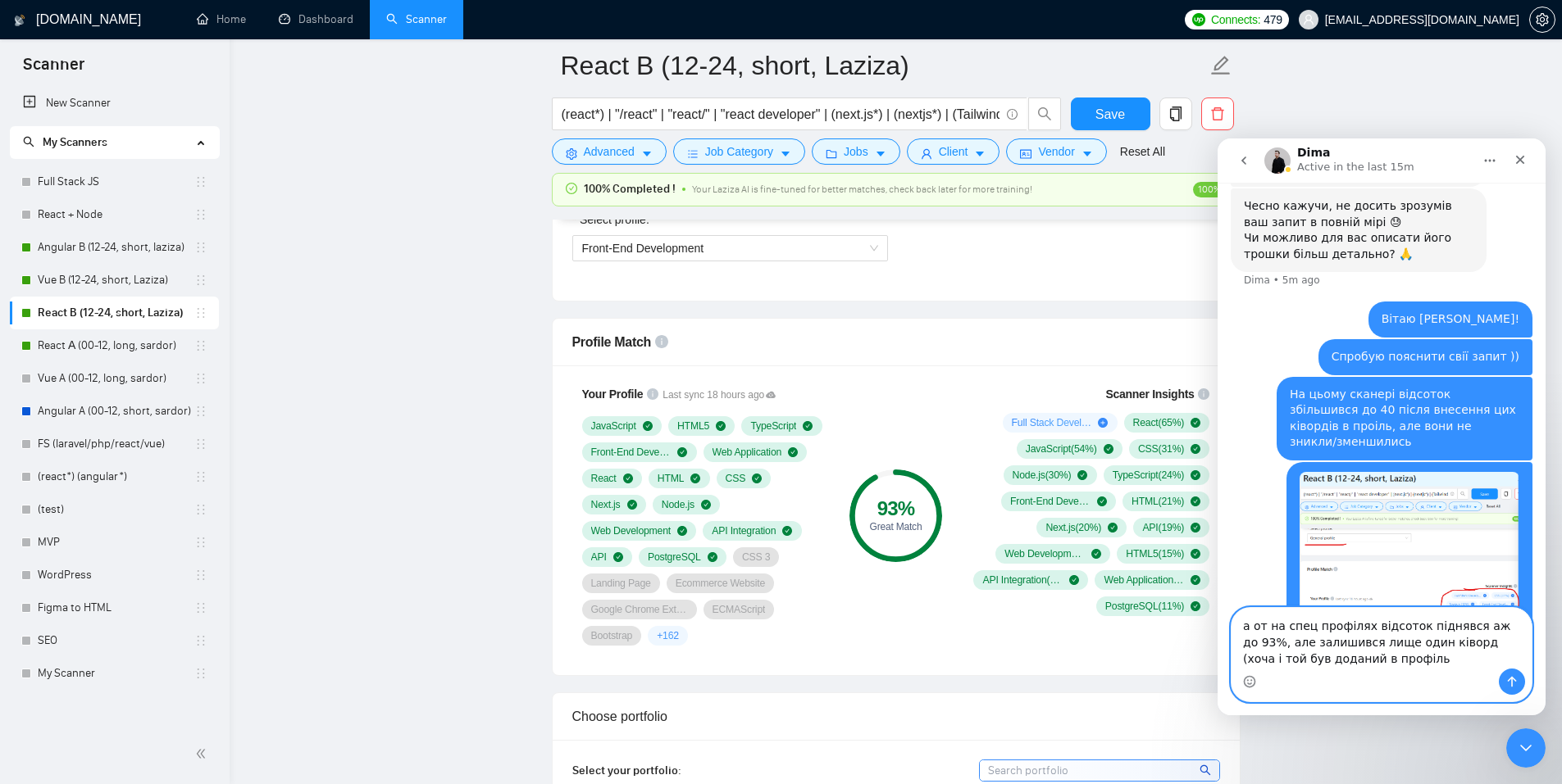
type textarea "а от на спец профілях відсоток піднявся аж до 93%, але залишився лище один ківо…"
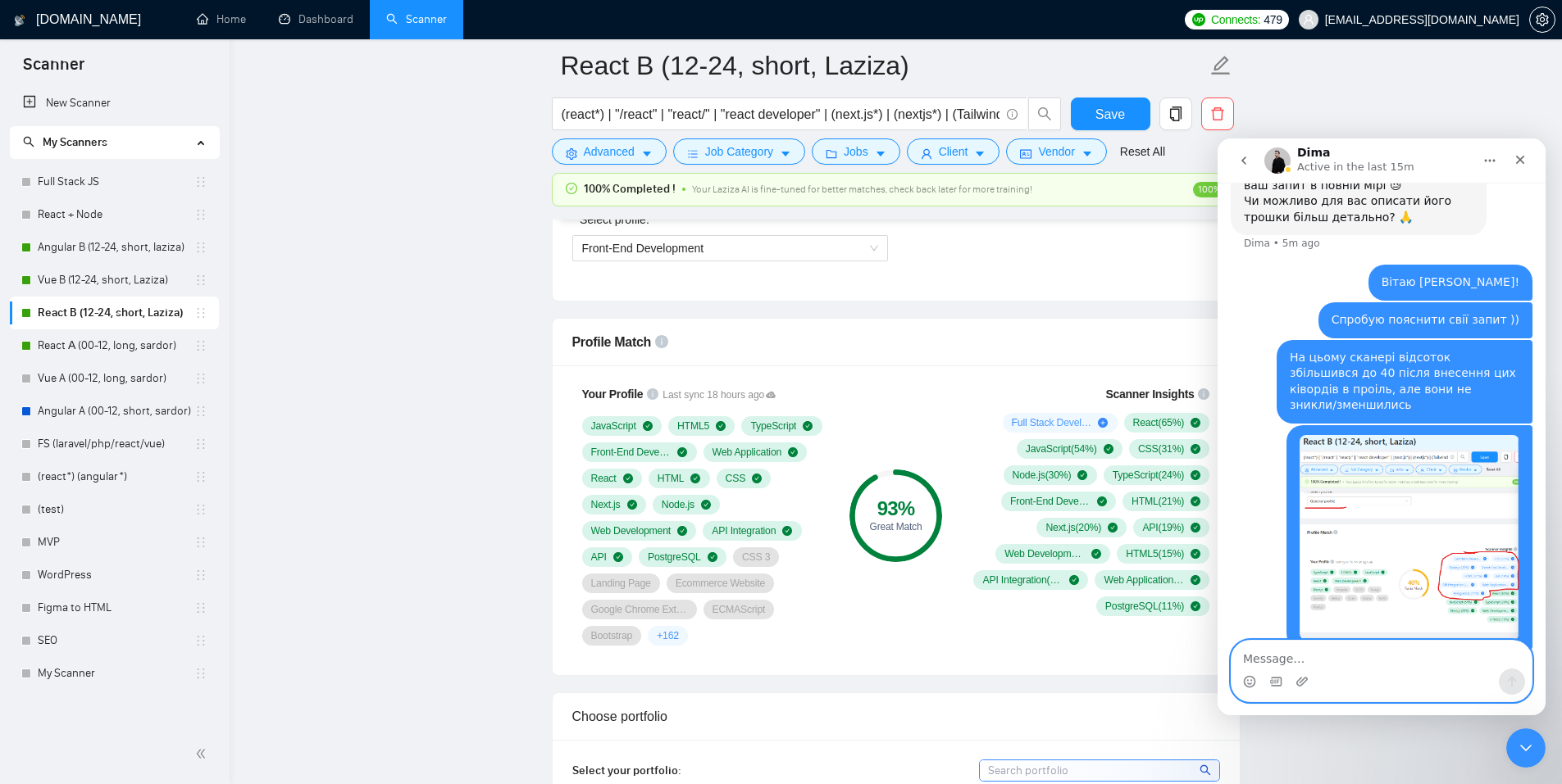
paste textarea "Message…"
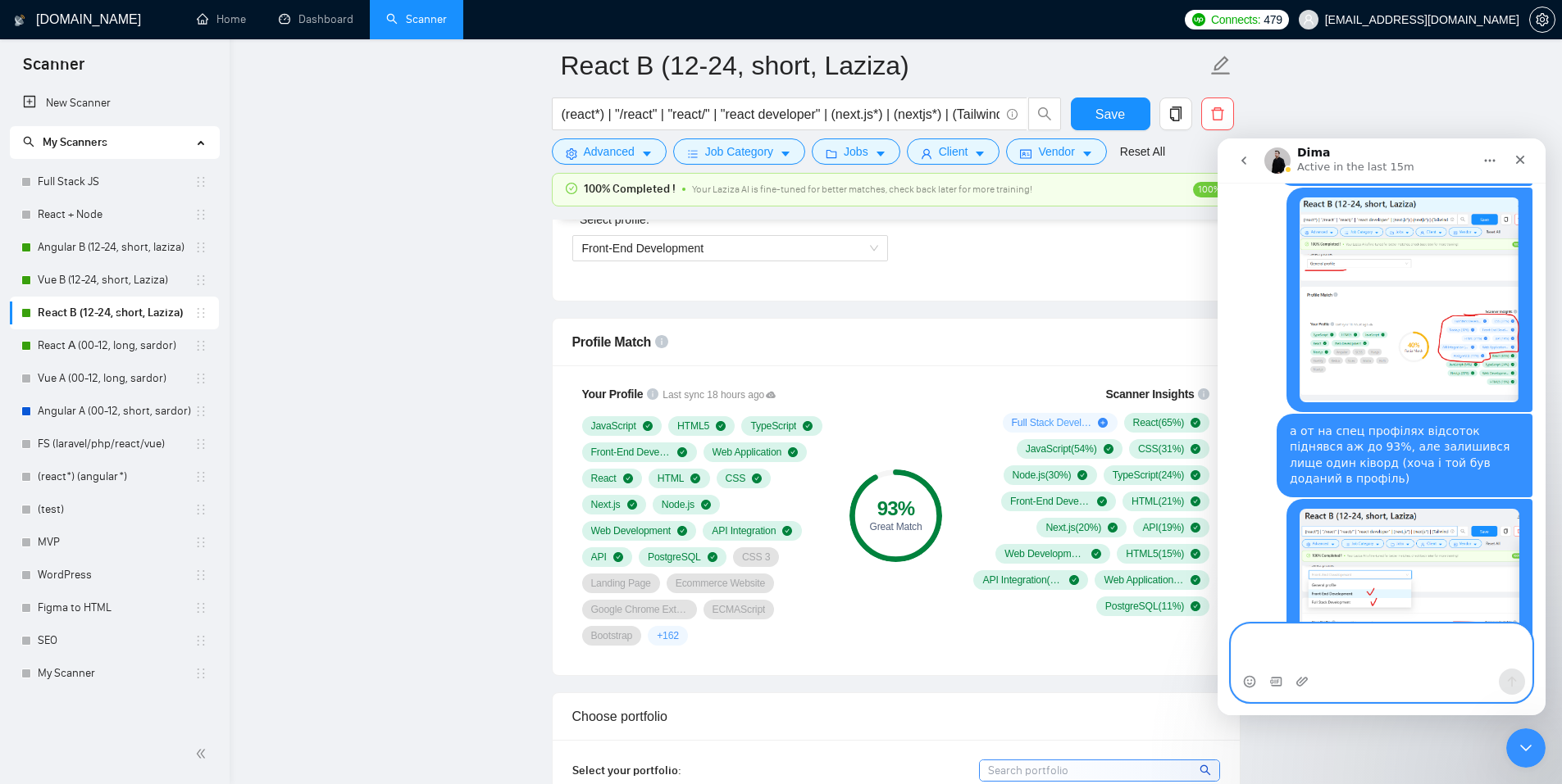
scroll to position [879, 0]
click at [1247, 607] on textarea "Message…" at bounding box center [1381, 647] width 300 height 44
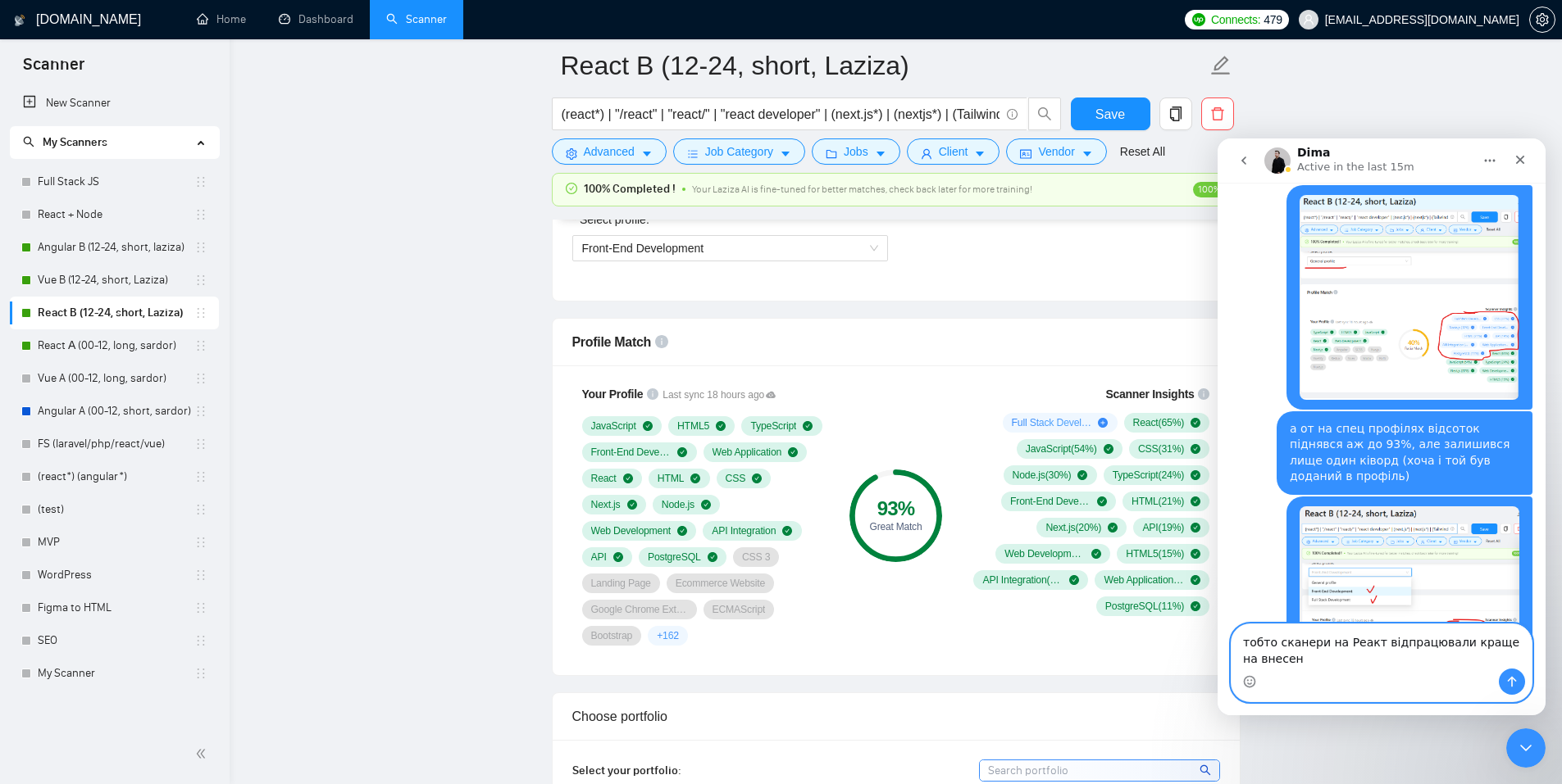
scroll to position [896, 0]
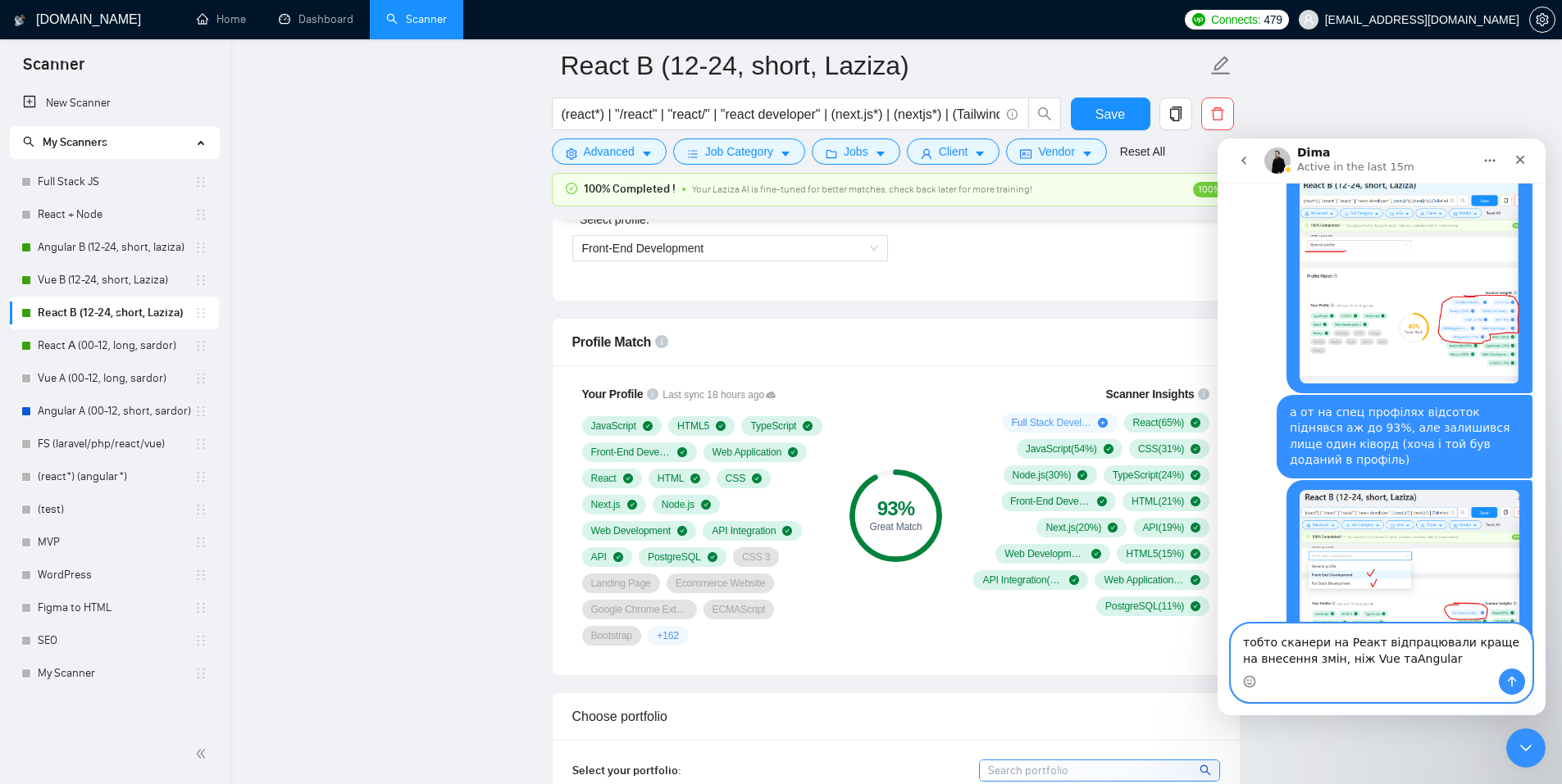
type textarea "тобто сканери на Реакт відпрацювали краще на внесення змін, ніж Vue та Angular"
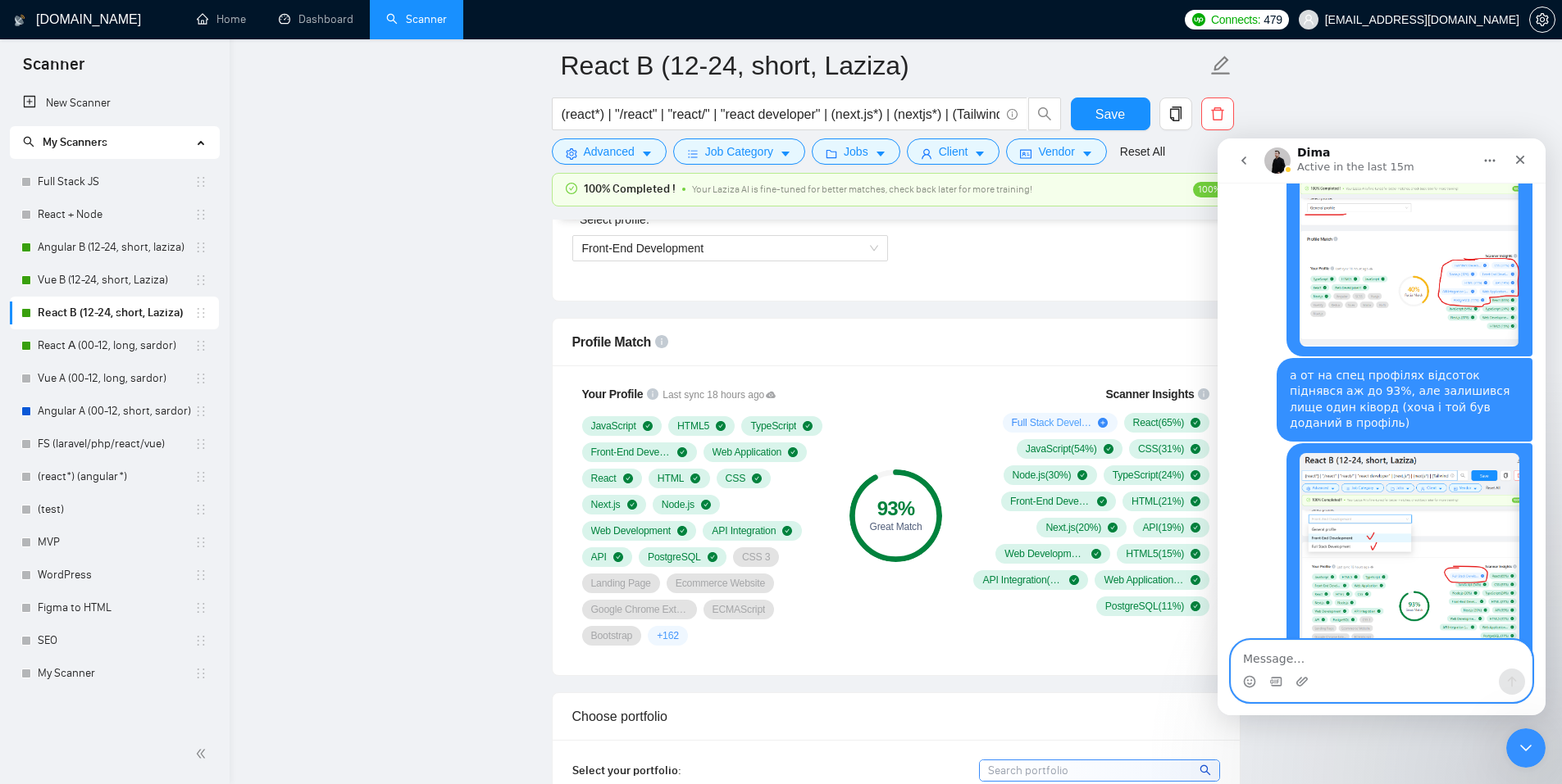
scroll to position [949, 0]
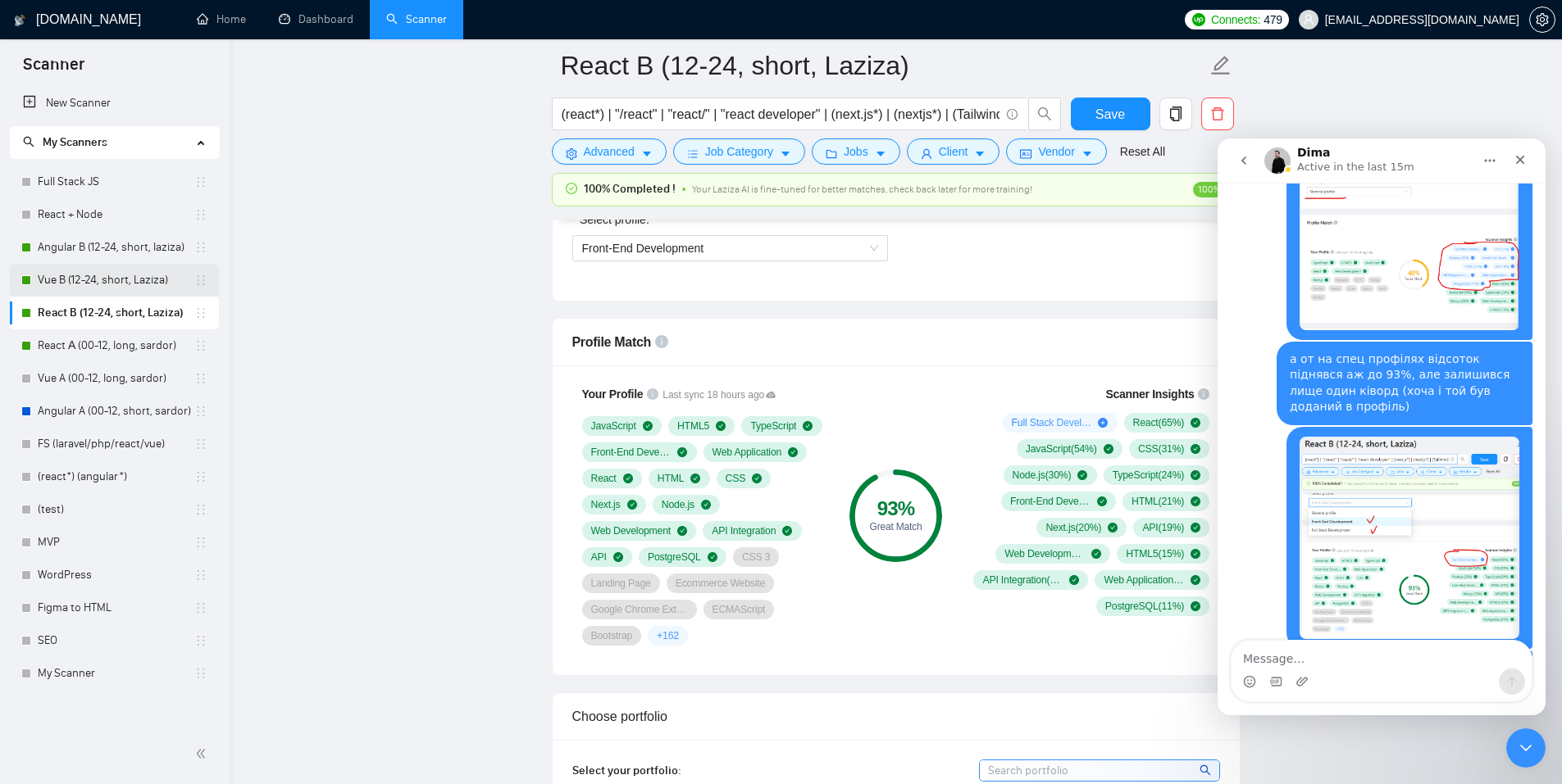
click at [85, 282] on link "Vue B (12-24, short, Laziza)" at bounding box center [116, 280] width 156 height 33
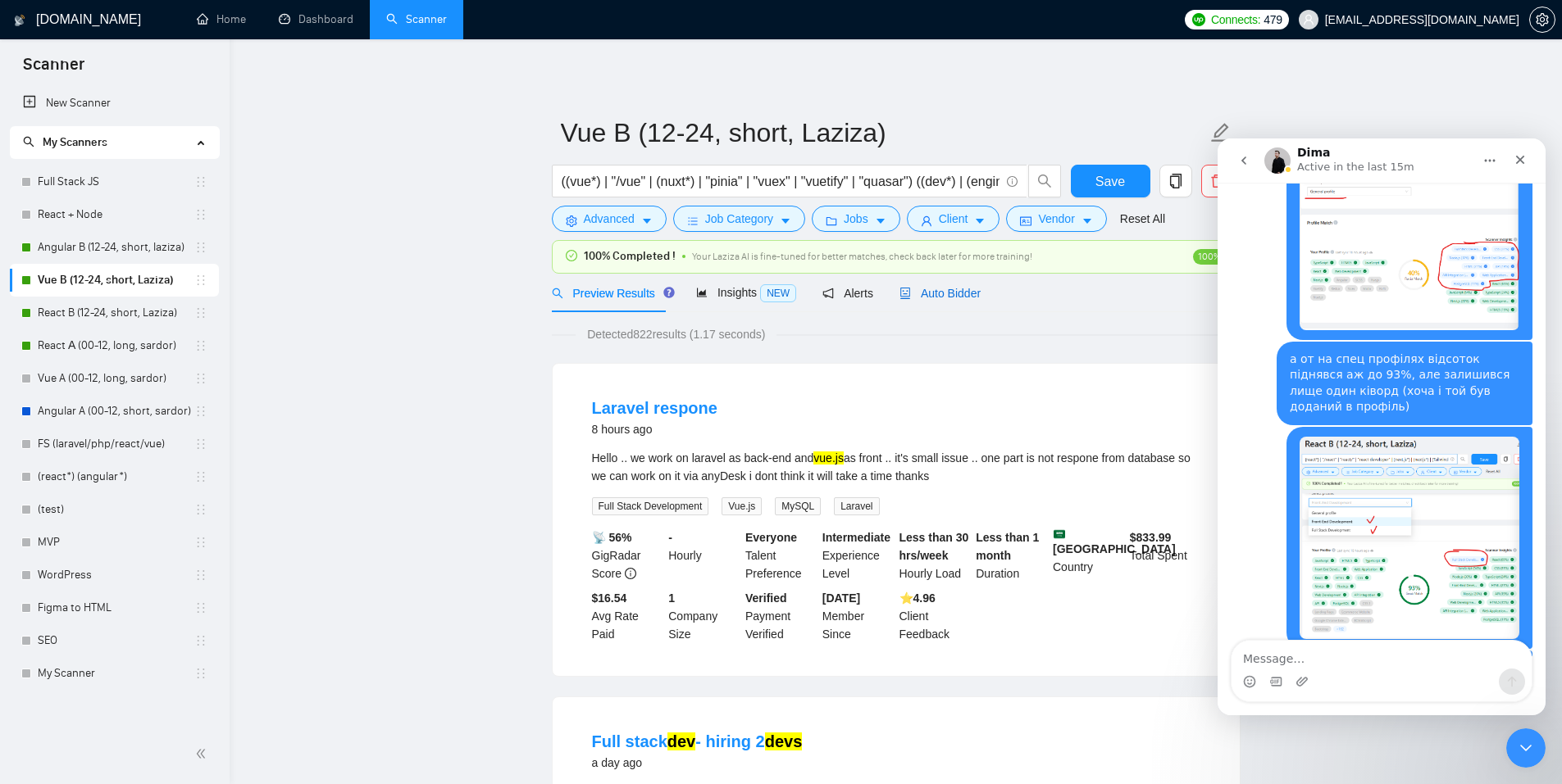
click at [935, 287] on span "Auto Bidder" at bounding box center [940, 294] width 81 height 13
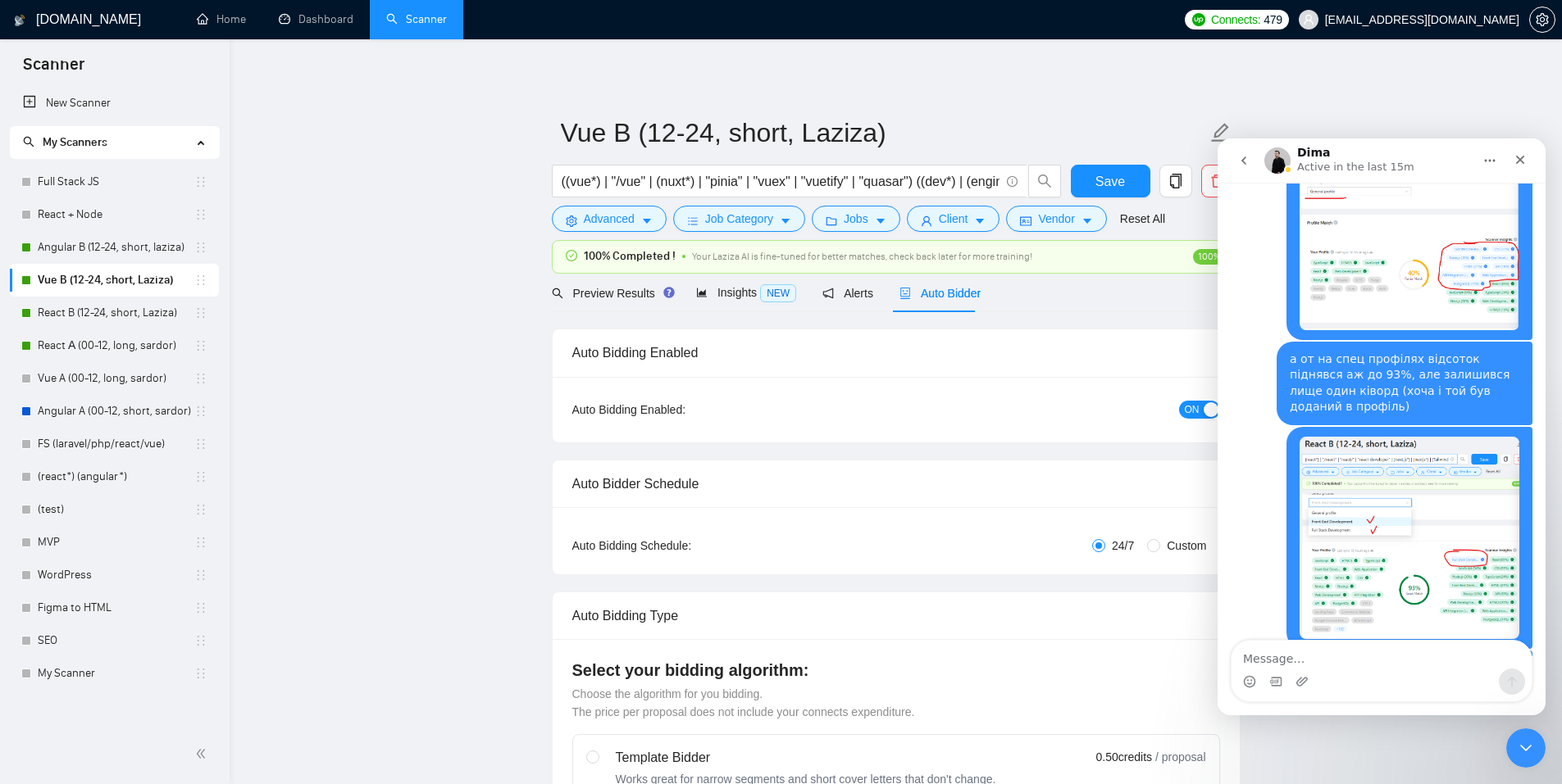
checkbox input "true"
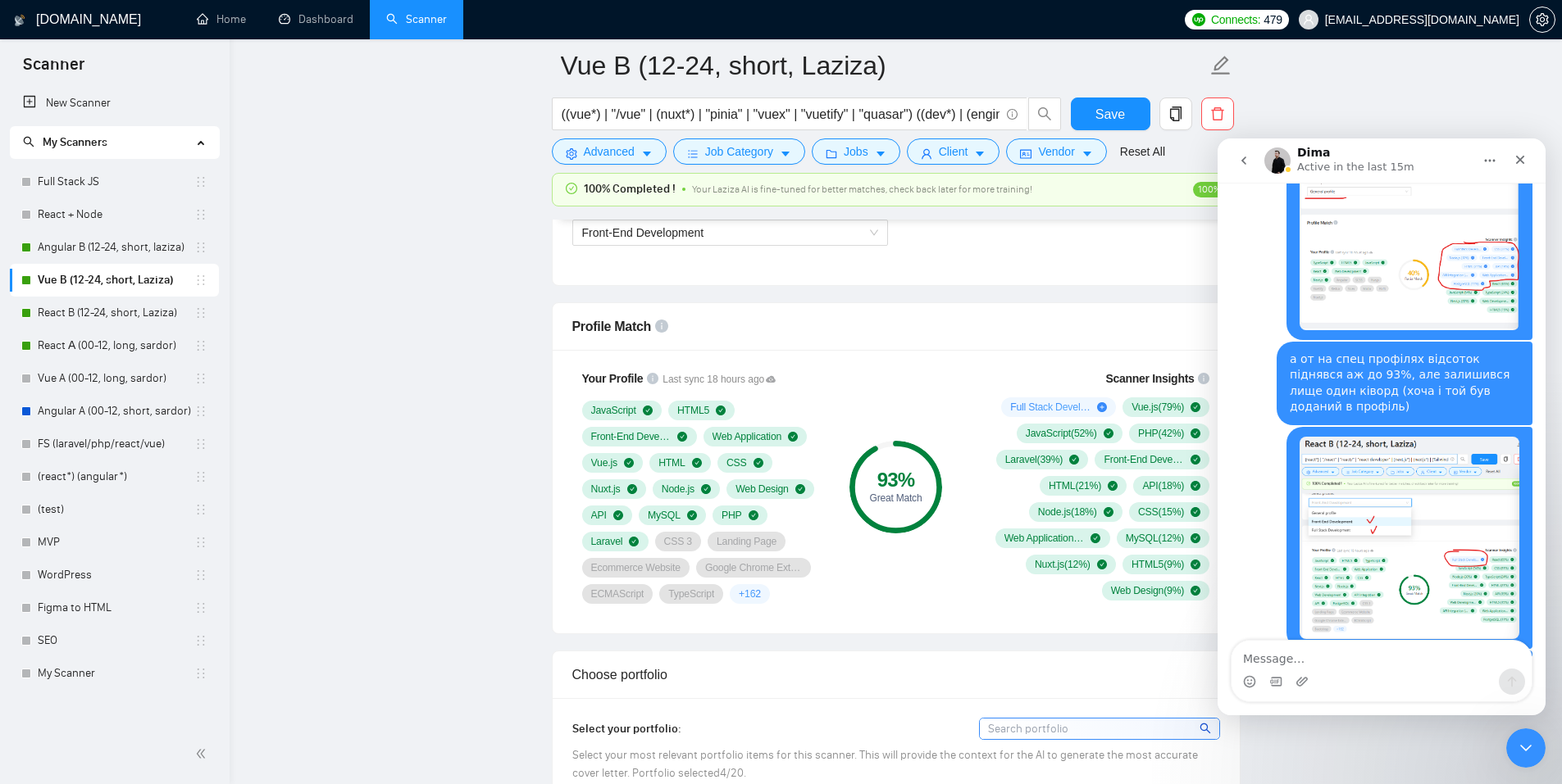
scroll to position [984, 0]
click at [1247, 607] on textarea "Message…" at bounding box center [1381, 655] width 300 height 28
type textarea "спец профілі тут також ок"
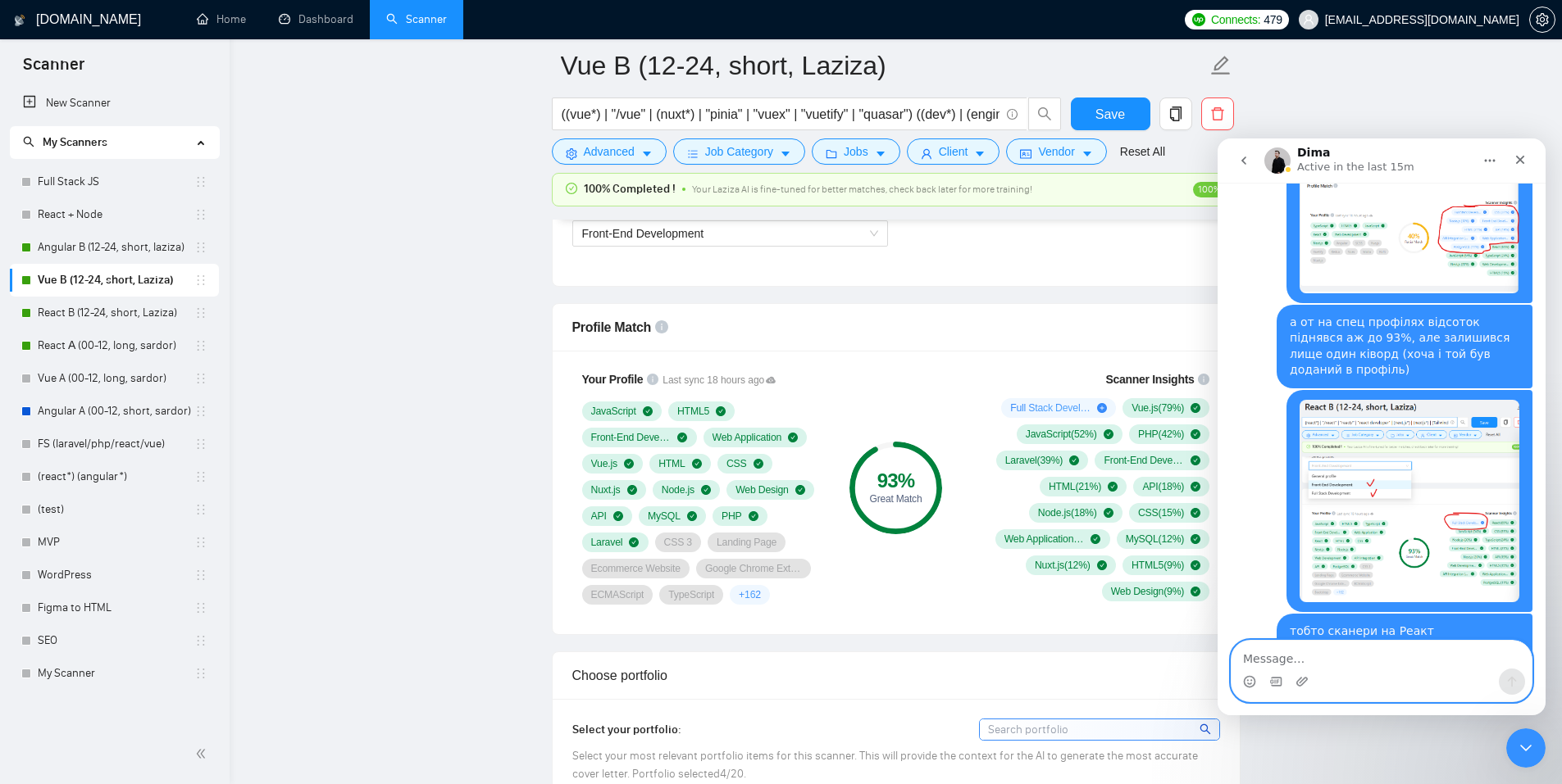
paste textarea "Message…"
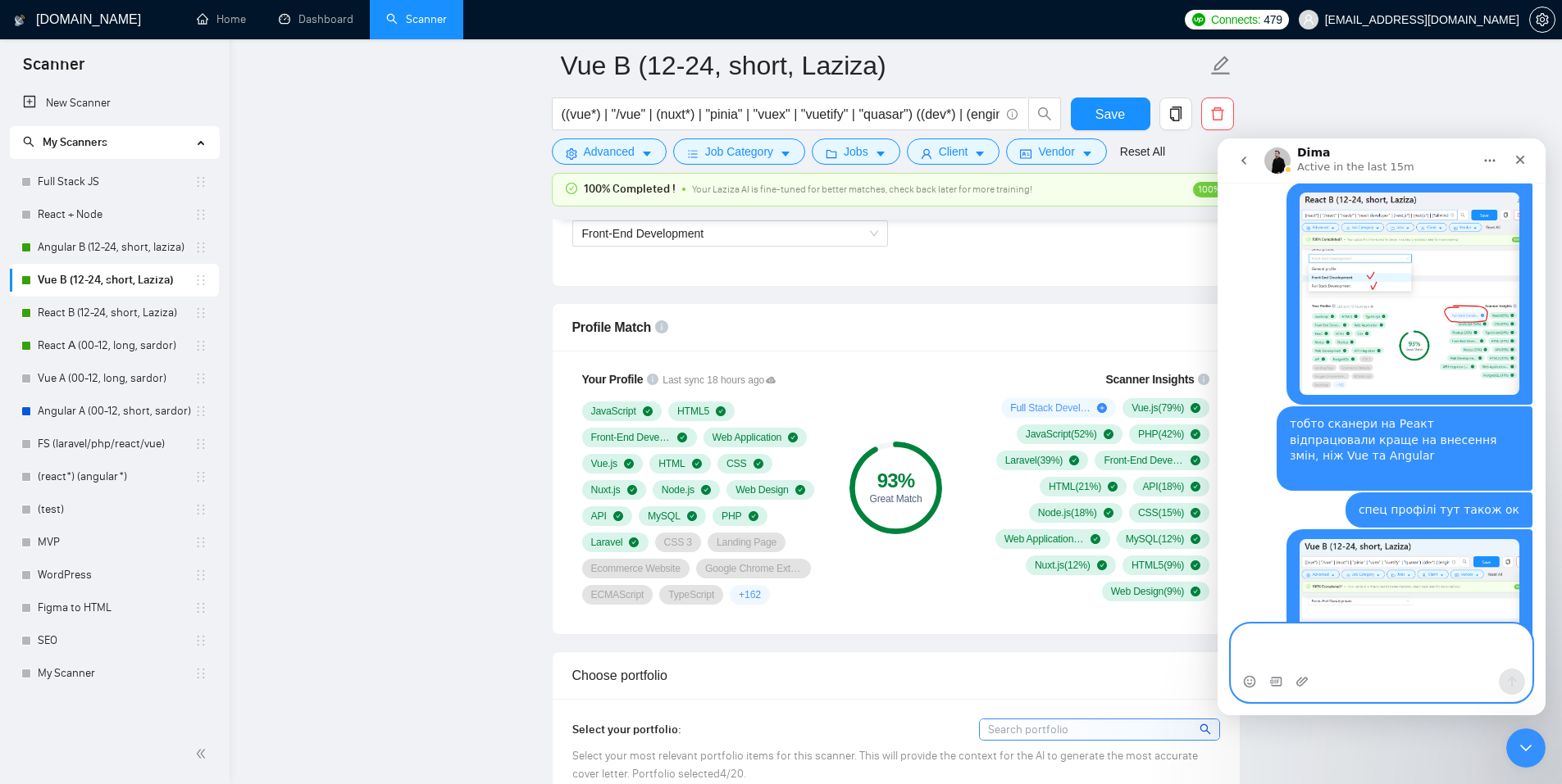
scroll to position [1209, 0]
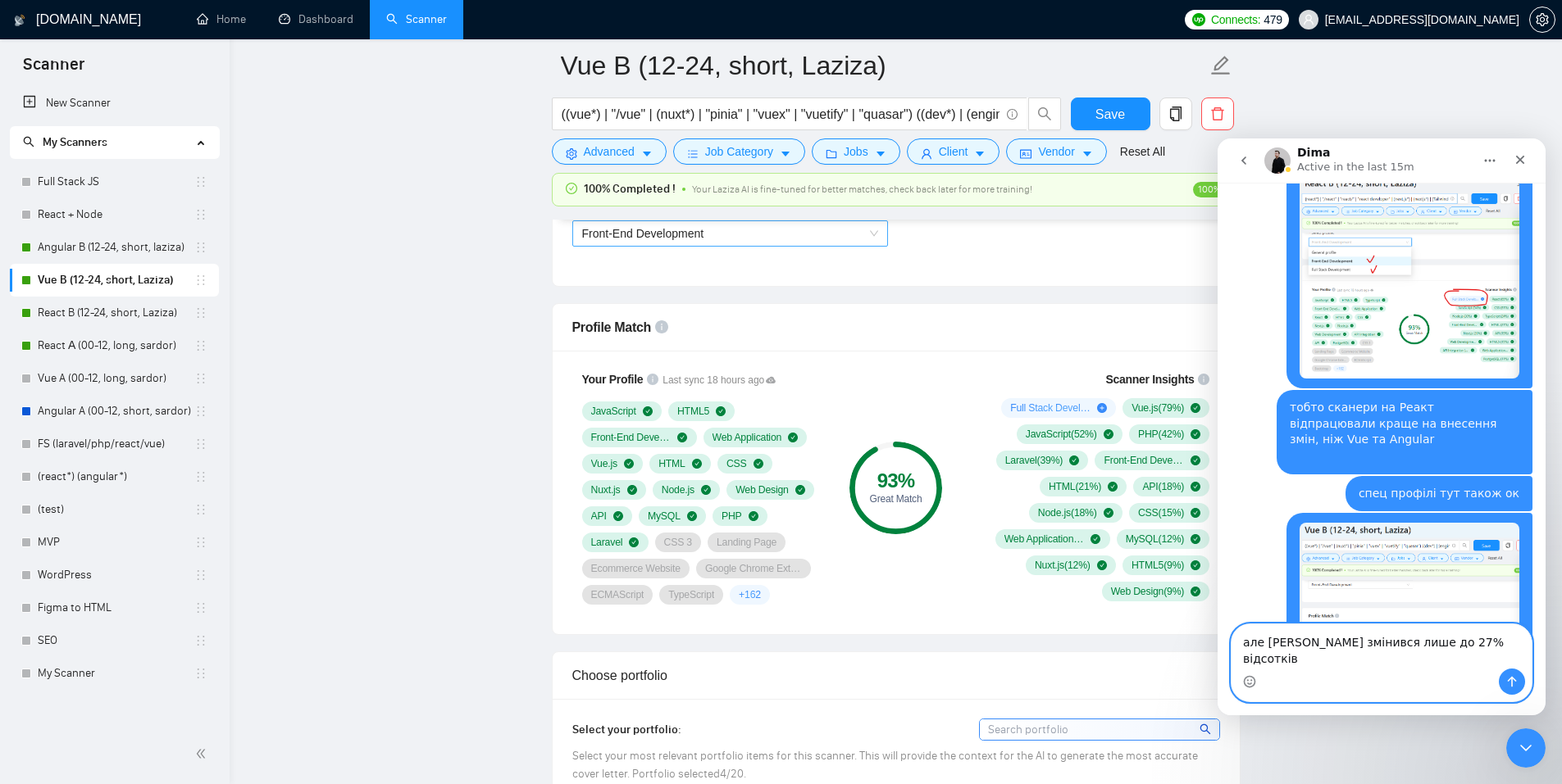
type textarea "але [PERSON_NAME] змінився лише до 27% відсотків"
click at [782, 244] on span "Front-End Development" at bounding box center [730, 233] width 296 height 24
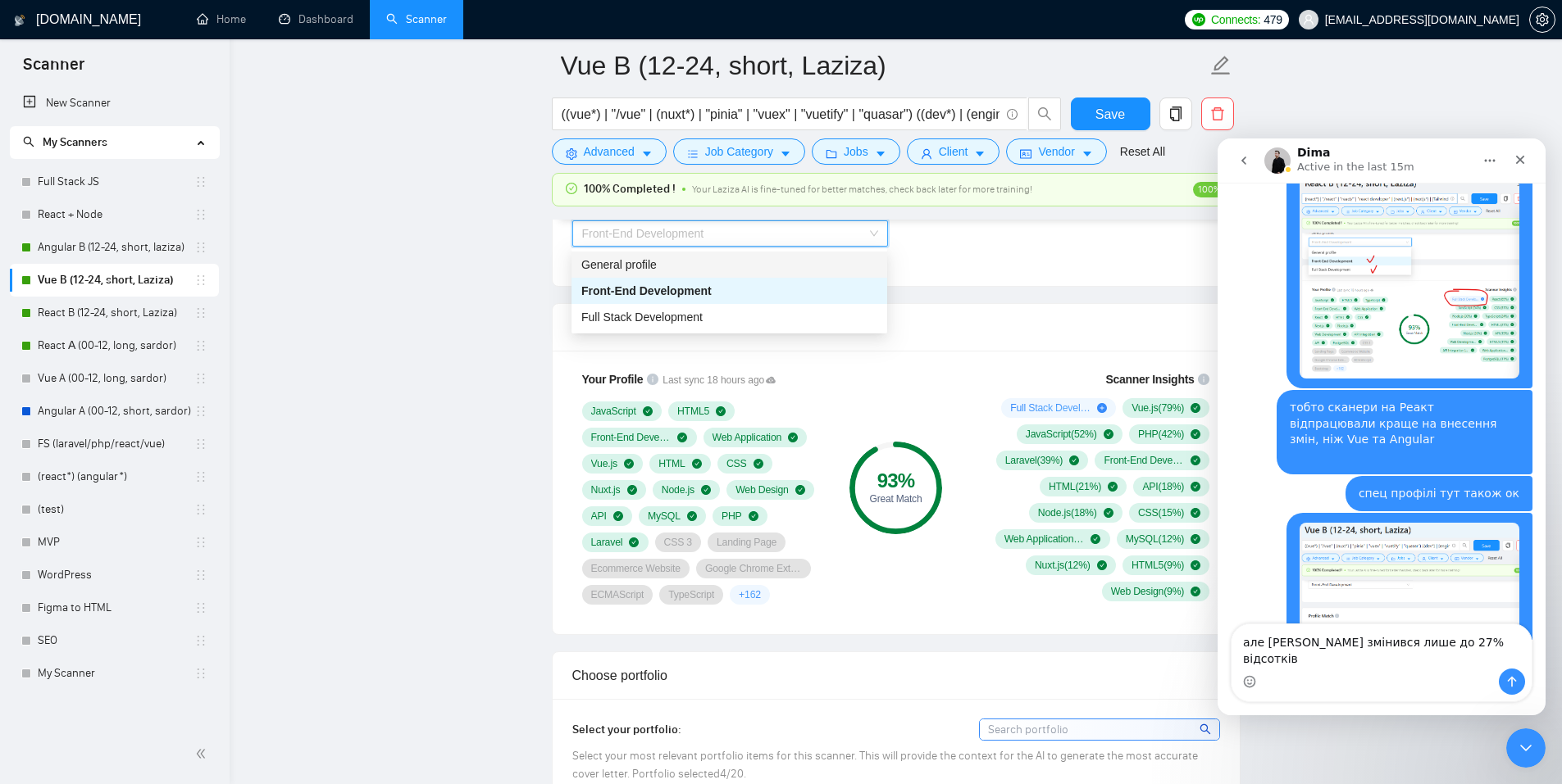
click at [661, 264] on div "General profile" at bounding box center [729, 264] width 296 height 18
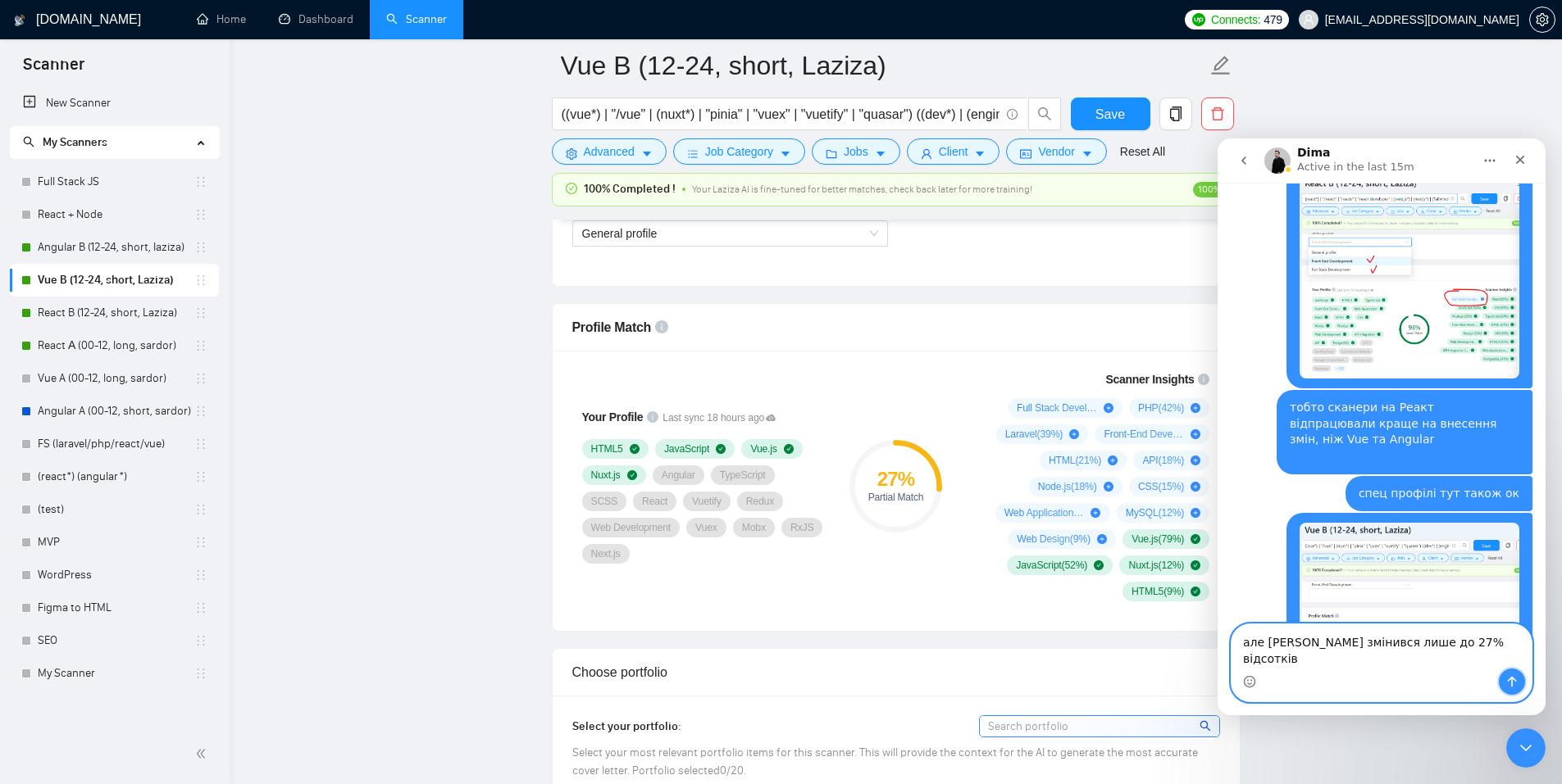
click at [1247, 607] on button "Send a message…" at bounding box center [1512, 682] width 26 height 26
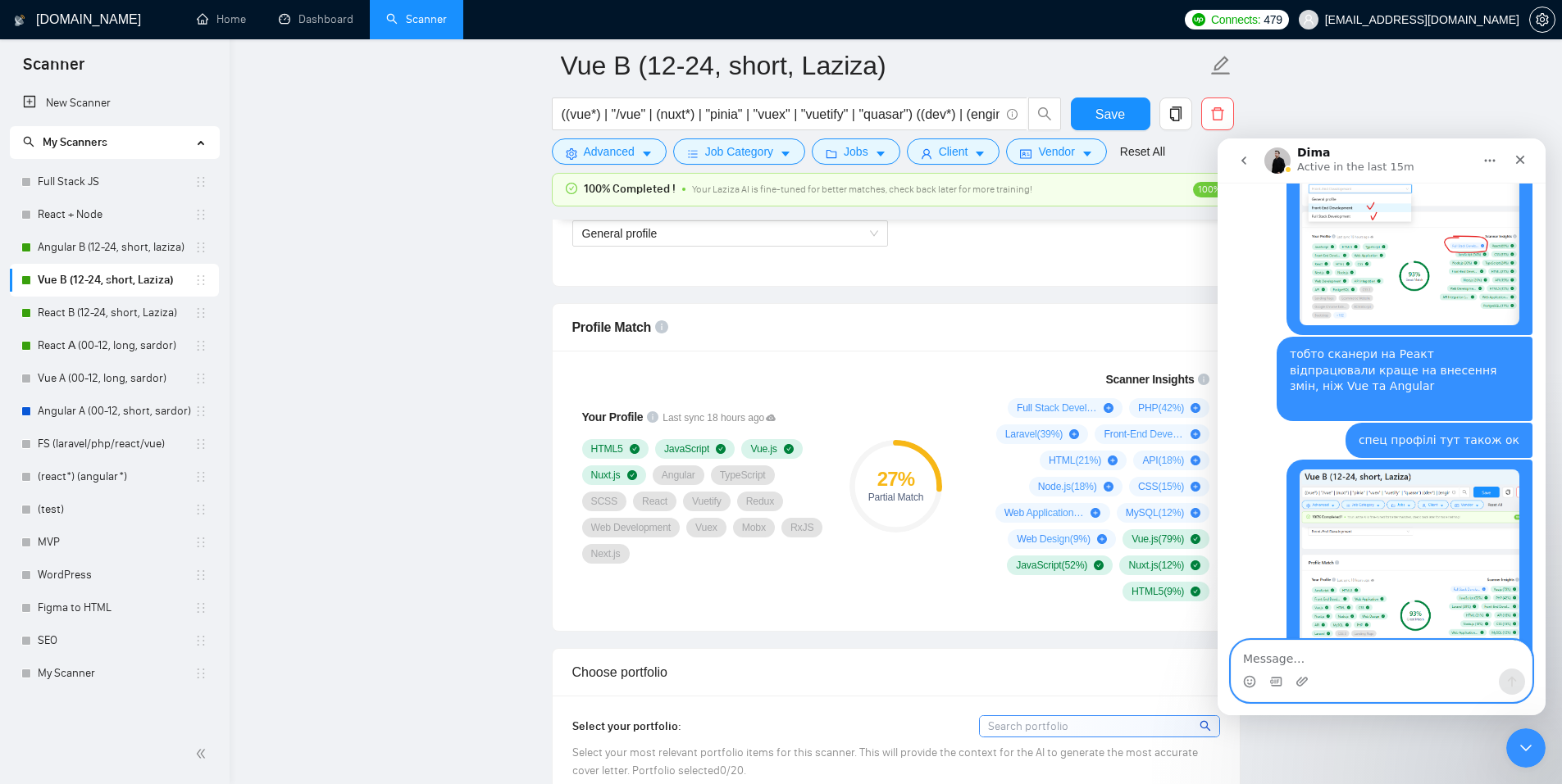
paste textarea "П"
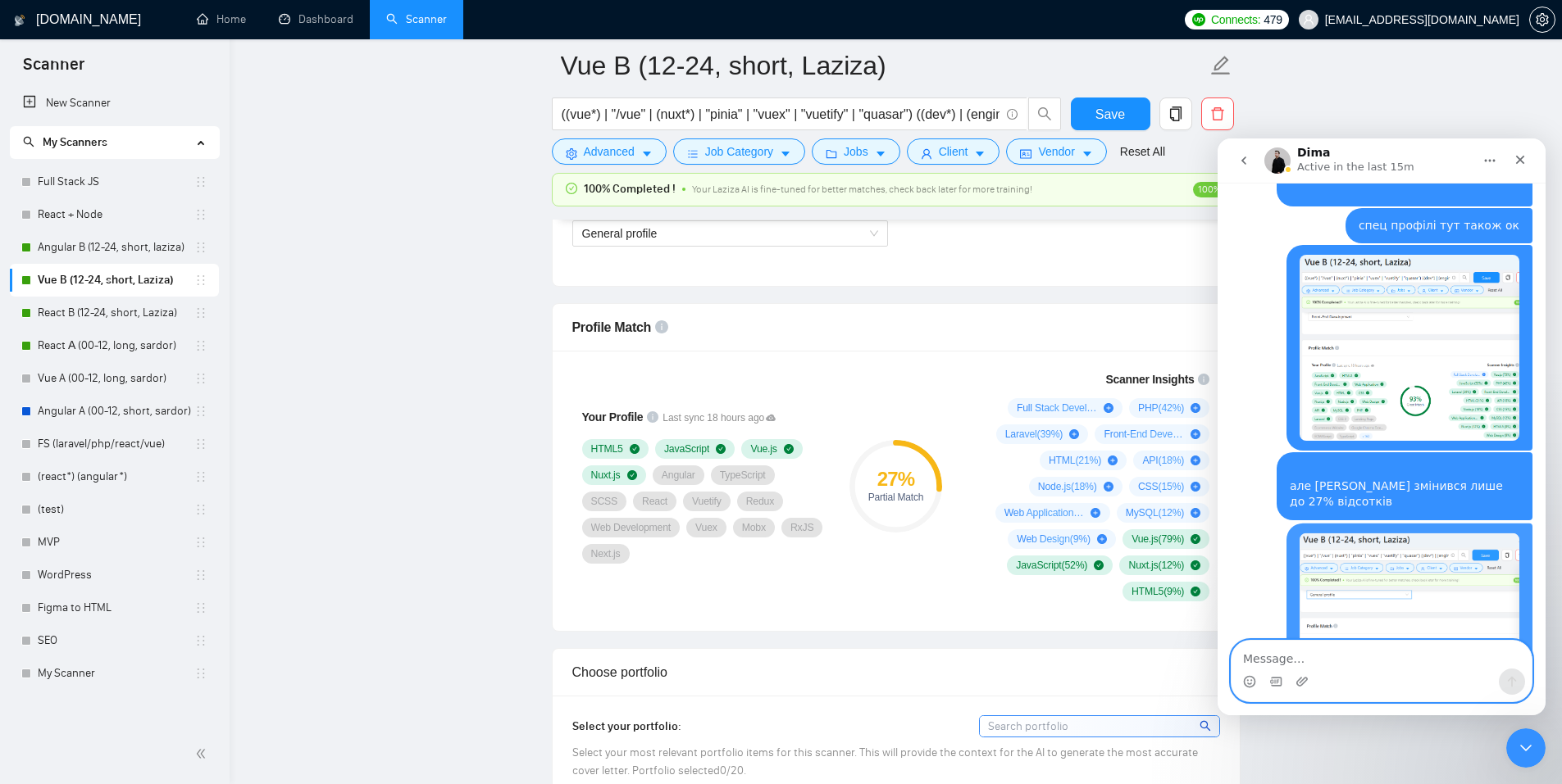
scroll to position [1480, 0]
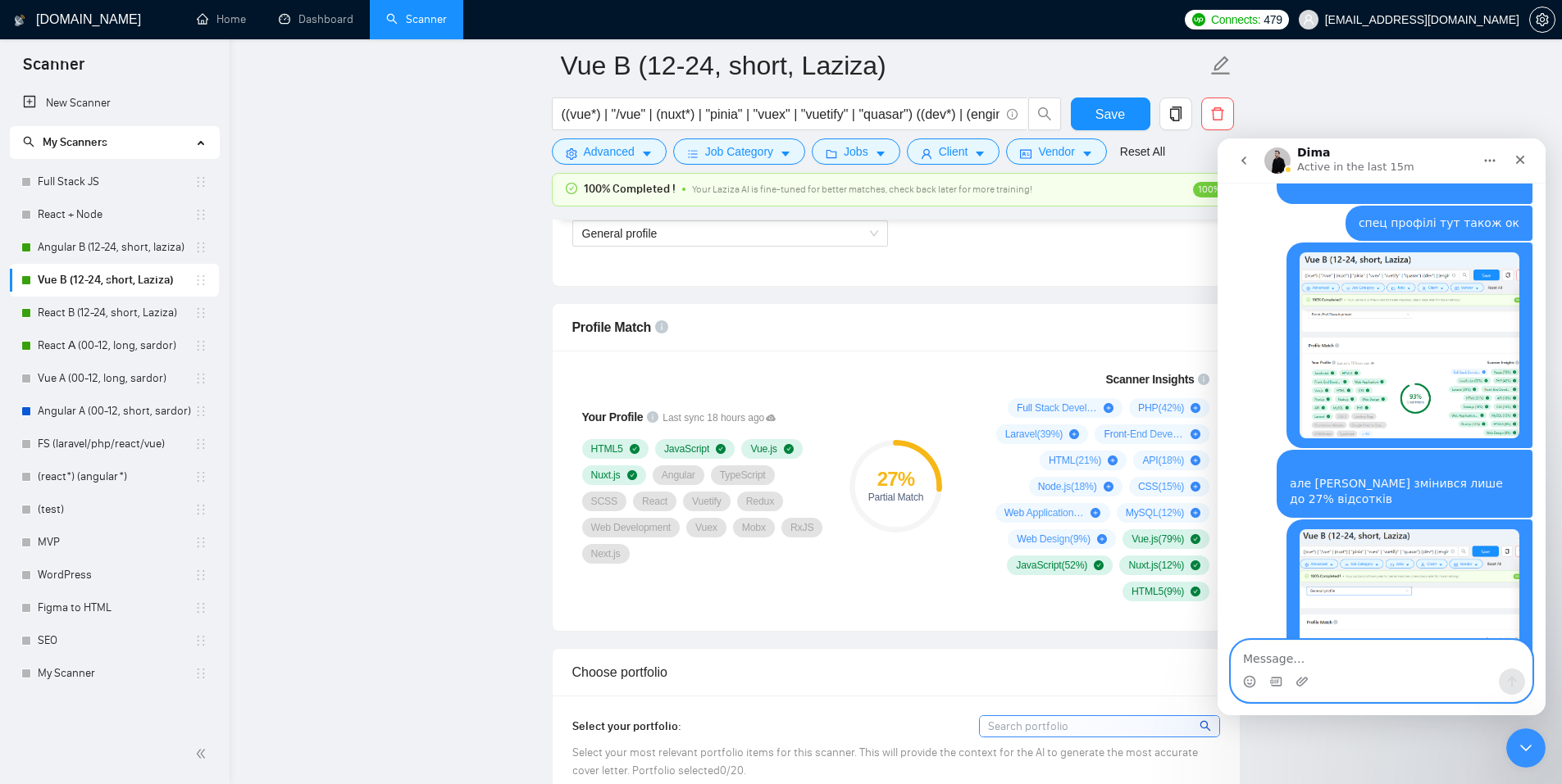
click at [1247, 607] on textarea "Message…" at bounding box center [1381, 655] width 300 height 28
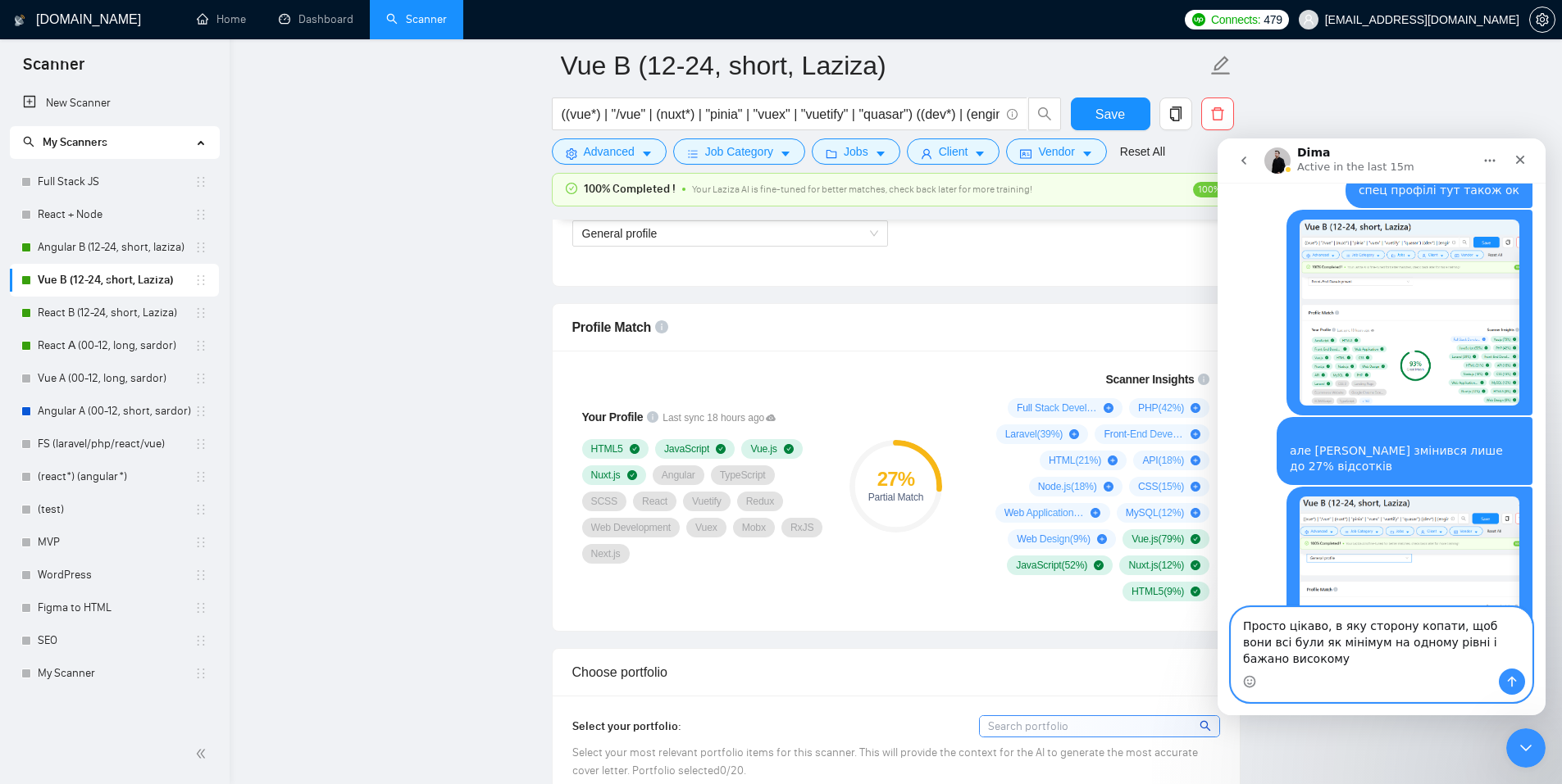
scroll to position [1496, 0]
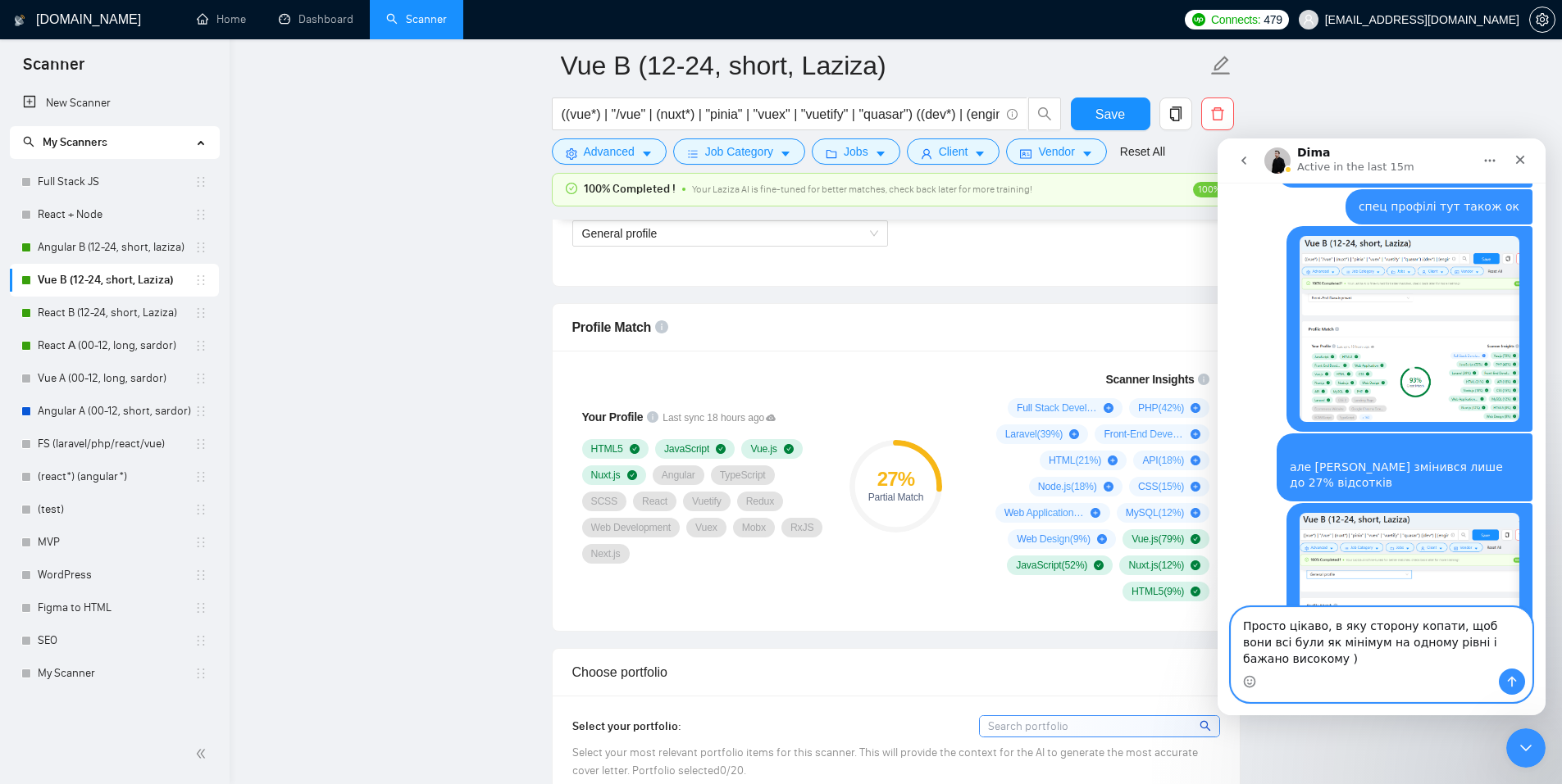
type textarea "Просто цікаво, в яку сторону копати, щоб вони всі були як мінімум на одному рів…"
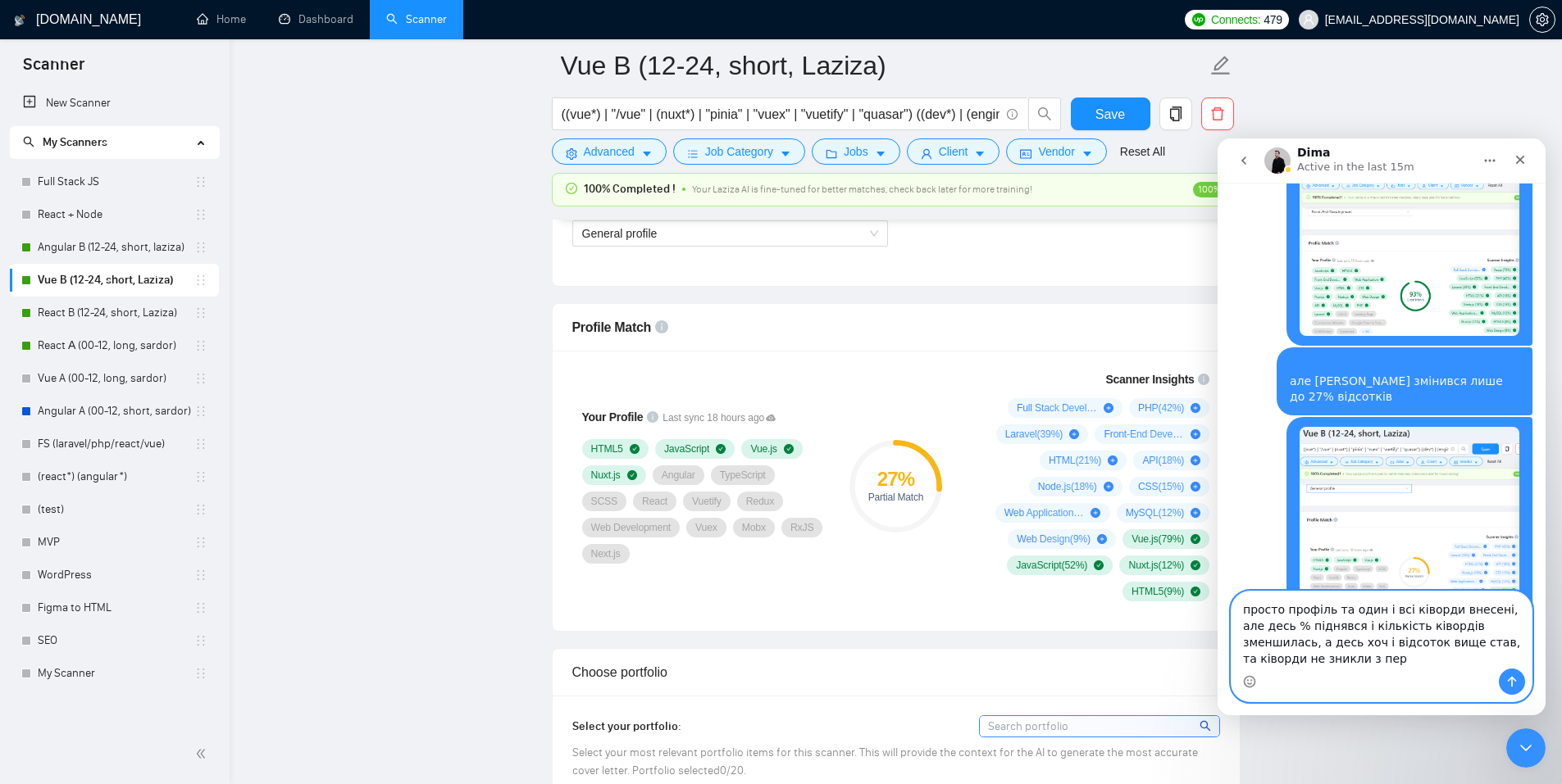
scroll to position [1599, 0]
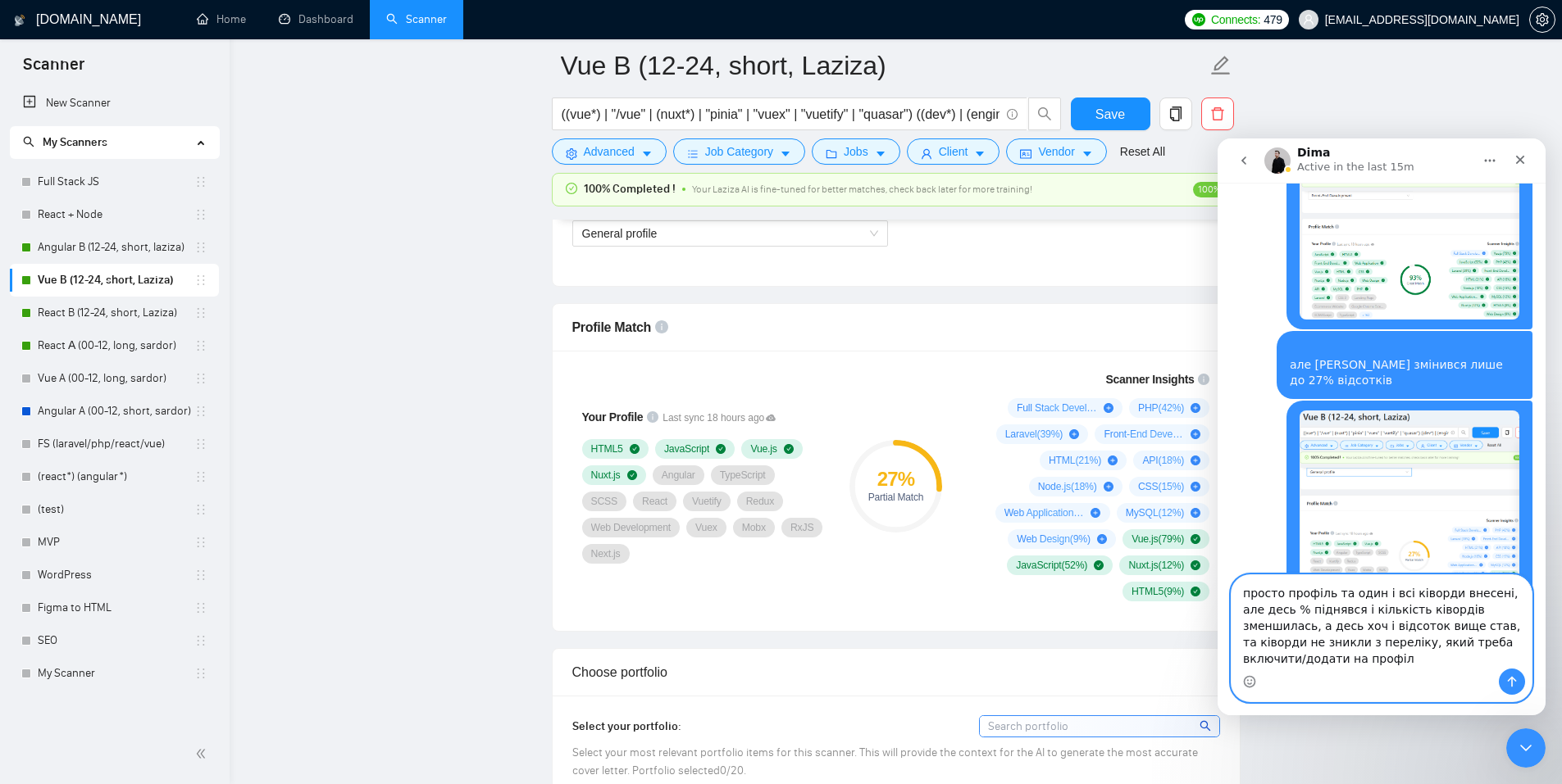
type textarea "просто профіль та один і всі ківорди внесені, але десь % піднявся і кількість к…"
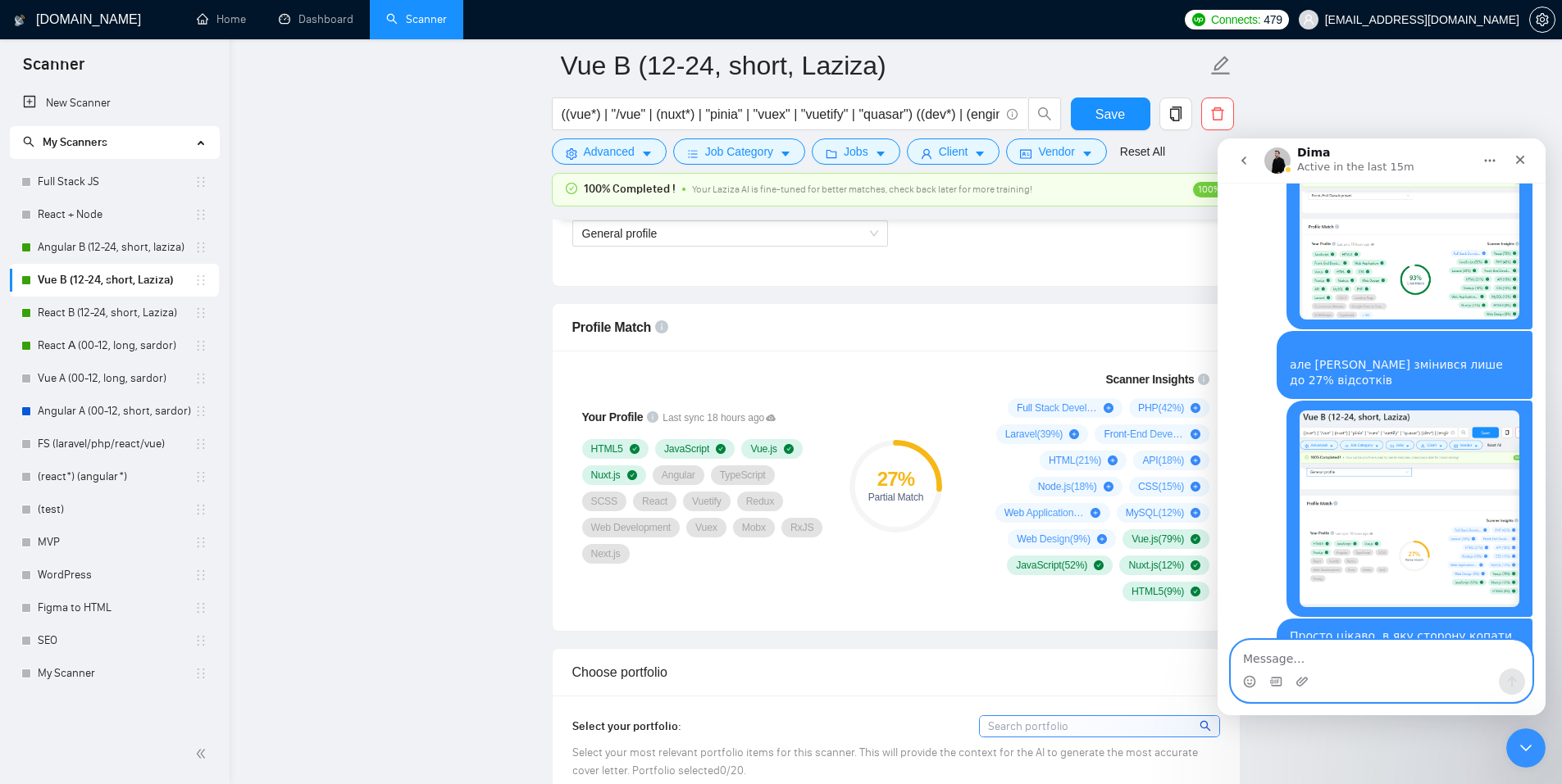
scroll to position [1652, 0]
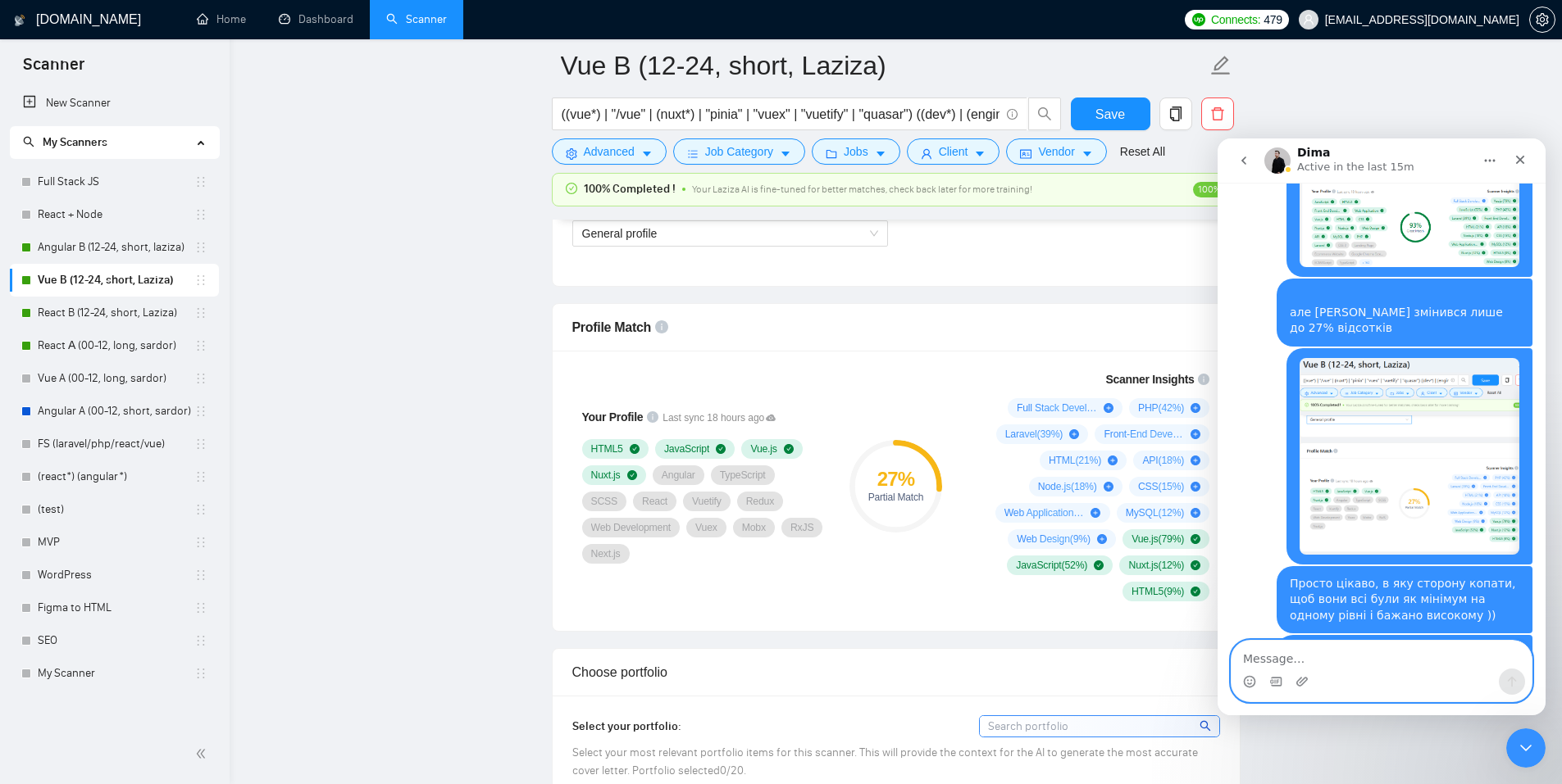
click at [1247, 607] on textarea "Message…" at bounding box center [1381, 655] width 300 height 28
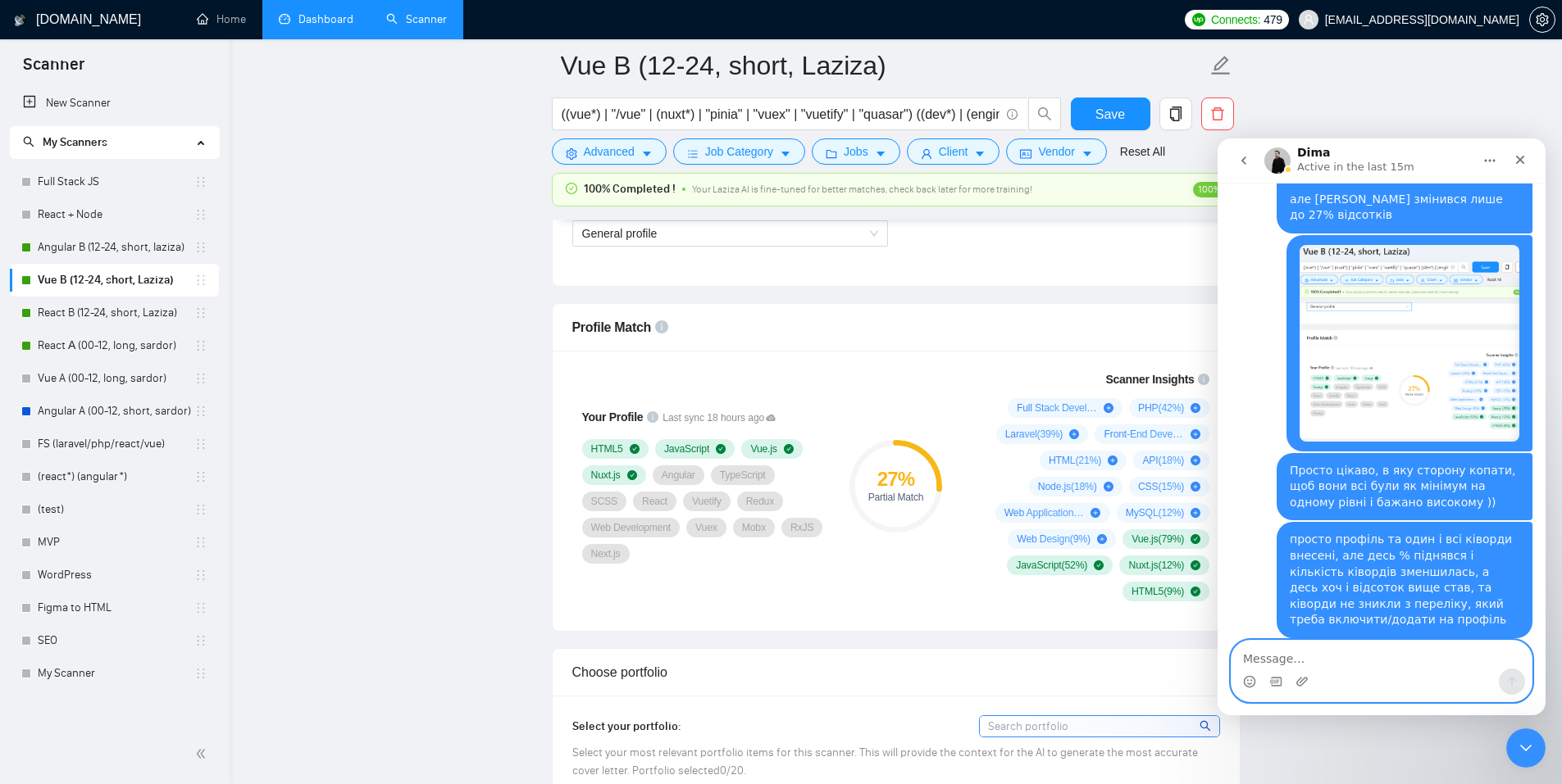
scroll to position [1749, 0]
click at [1247, 607] on textarea "Message…" at bounding box center [1381, 655] width 300 height 28
type textarea "L"
type textarea "Дякую"
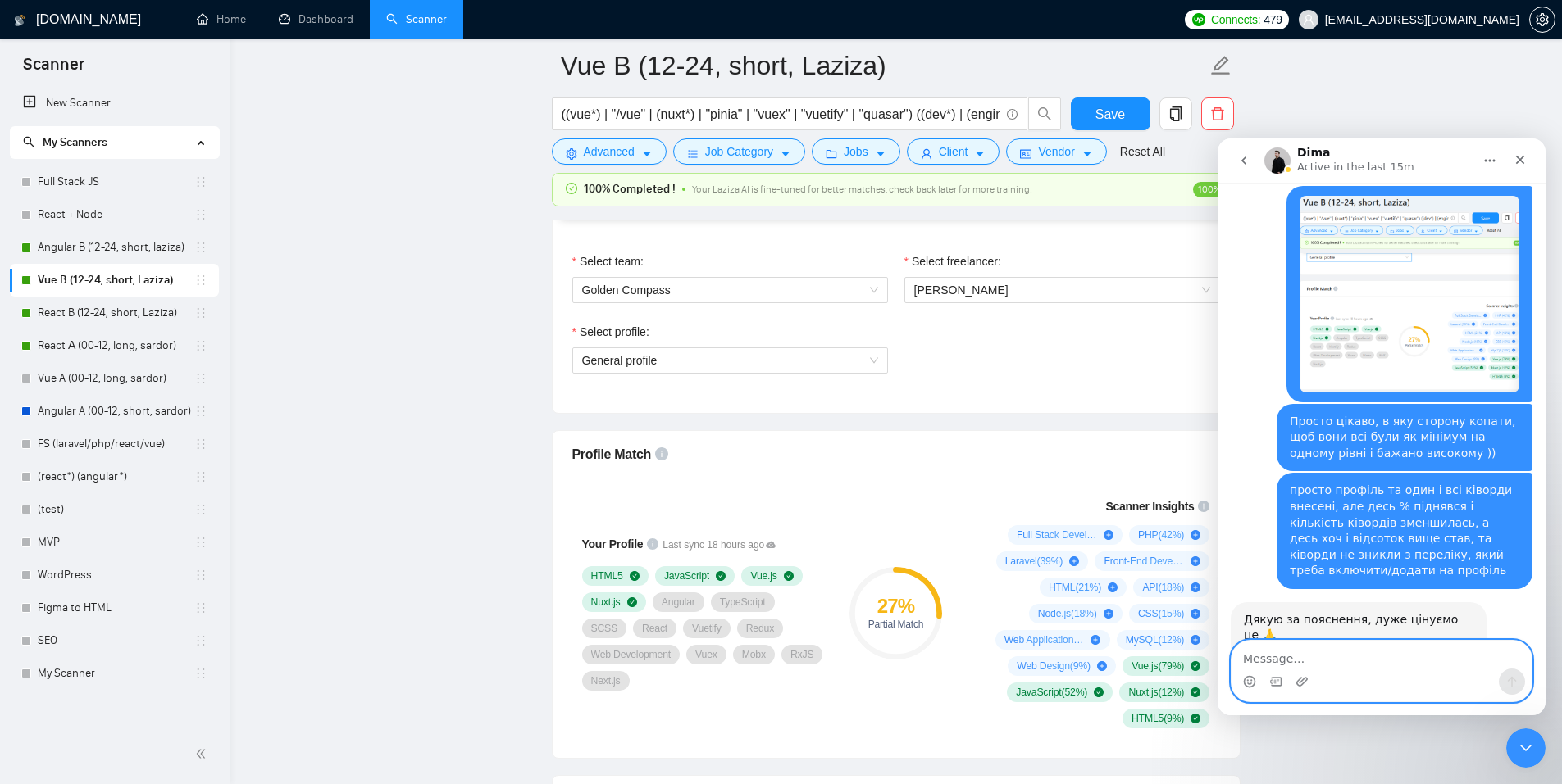
scroll to position [820, 0]
